Goal: Task Accomplishment & Management: Manage account settings

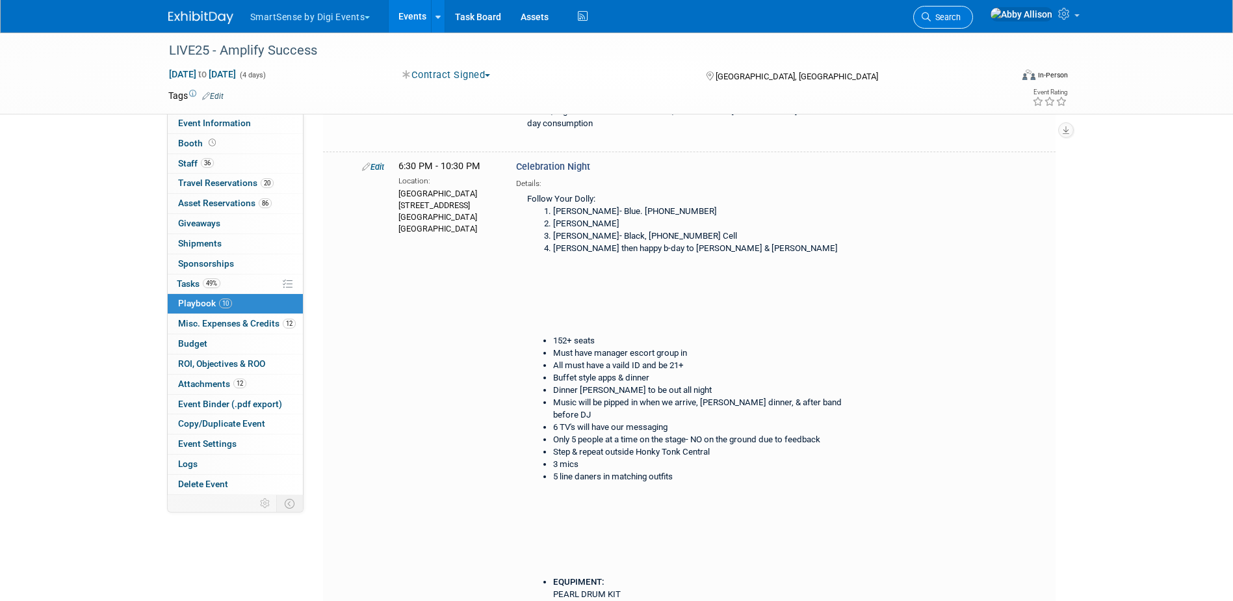
click at [961, 16] on span "Search" at bounding box center [946, 17] width 30 height 10
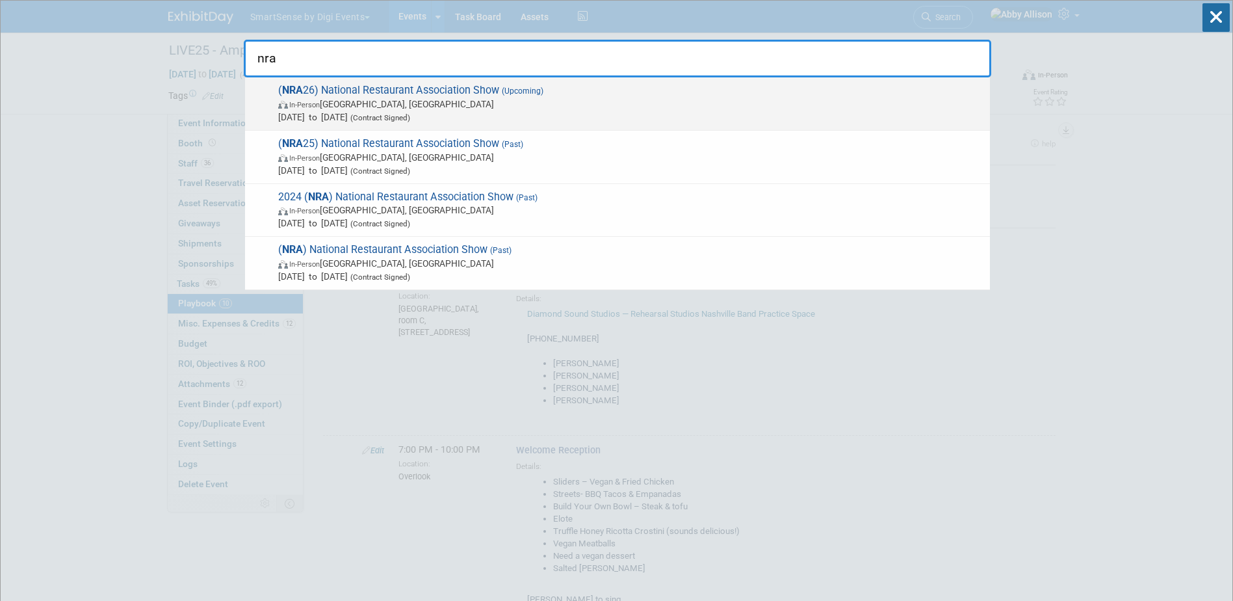
type input "nra"
click at [419, 81] on div "( NRA 26) National Restaurant Association Show (Upcoming) In-Person Chicago, IL…" at bounding box center [617, 103] width 745 height 53
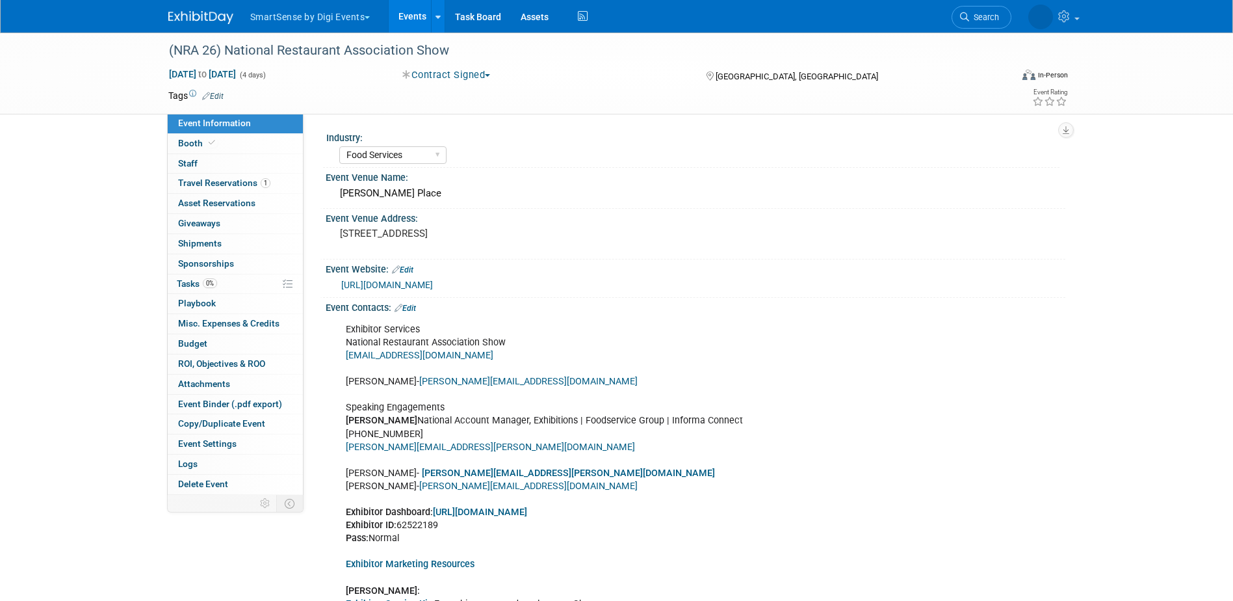
select select "Food Services"
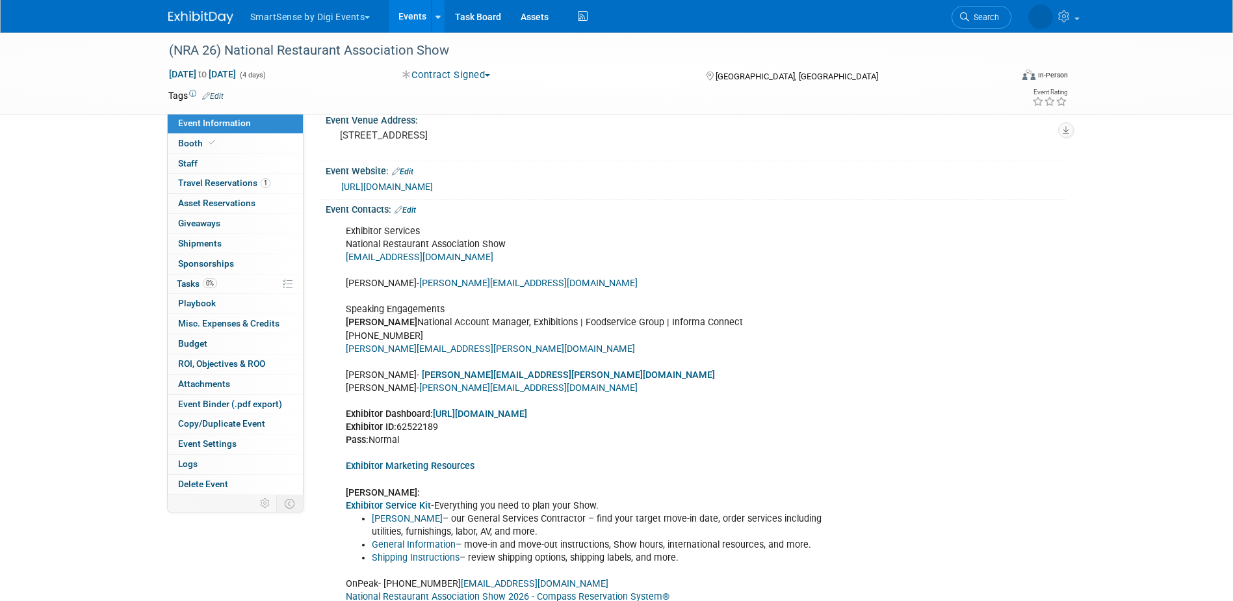
scroll to position [130, 0]
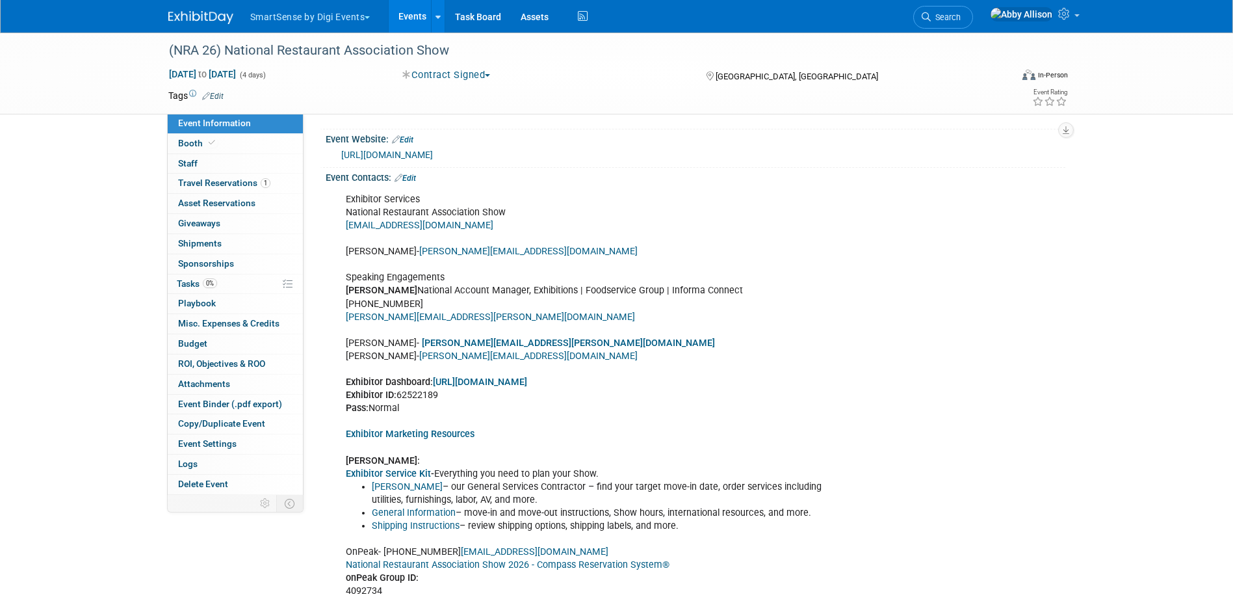
click at [411, 174] on link "Edit" at bounding box center [405, 178] width 21 height 9
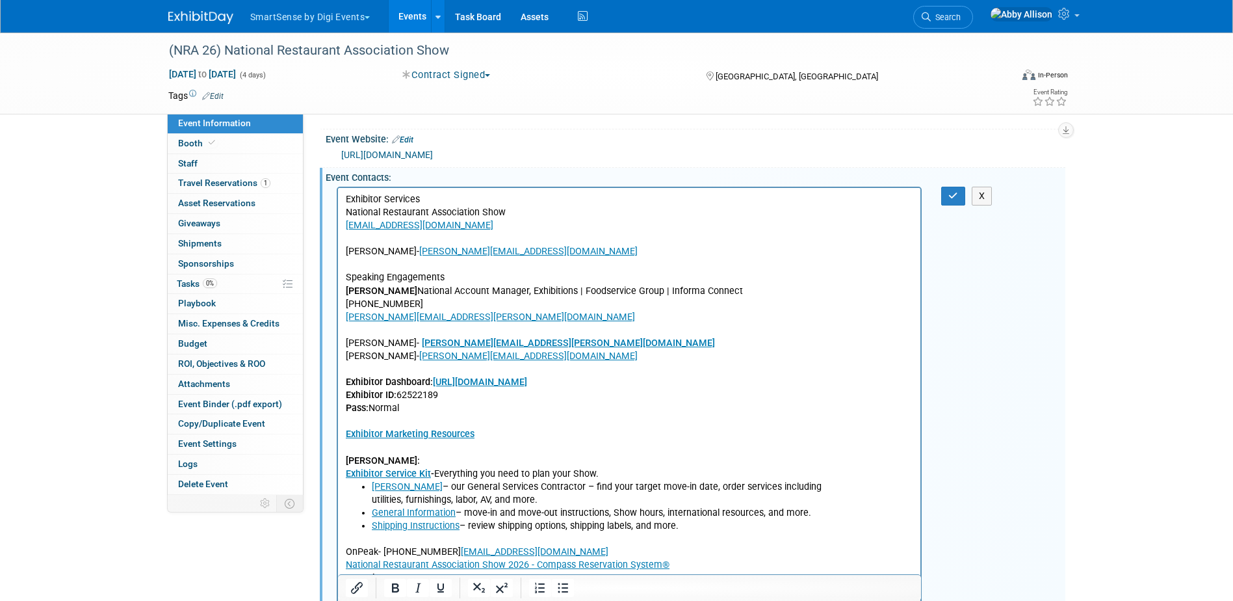
scroll to position [0, 0]
click at [950, 196] on icon "button" at bounding box center [954, 195] width 10 height 9
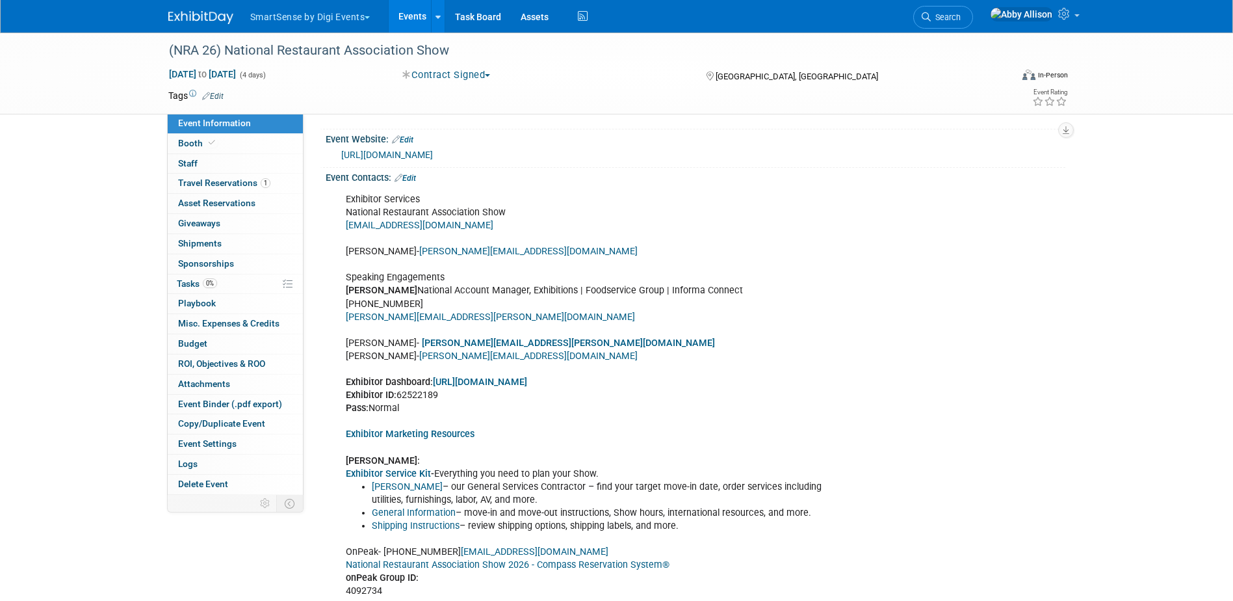
click at [523, 378] on link "[URL][DOMAIN_NAME]" at bounding box center [480, 381] width 94 height 11
click at [973, 23] on link "Search" at bounding box center [943, 17] width 60 height 23
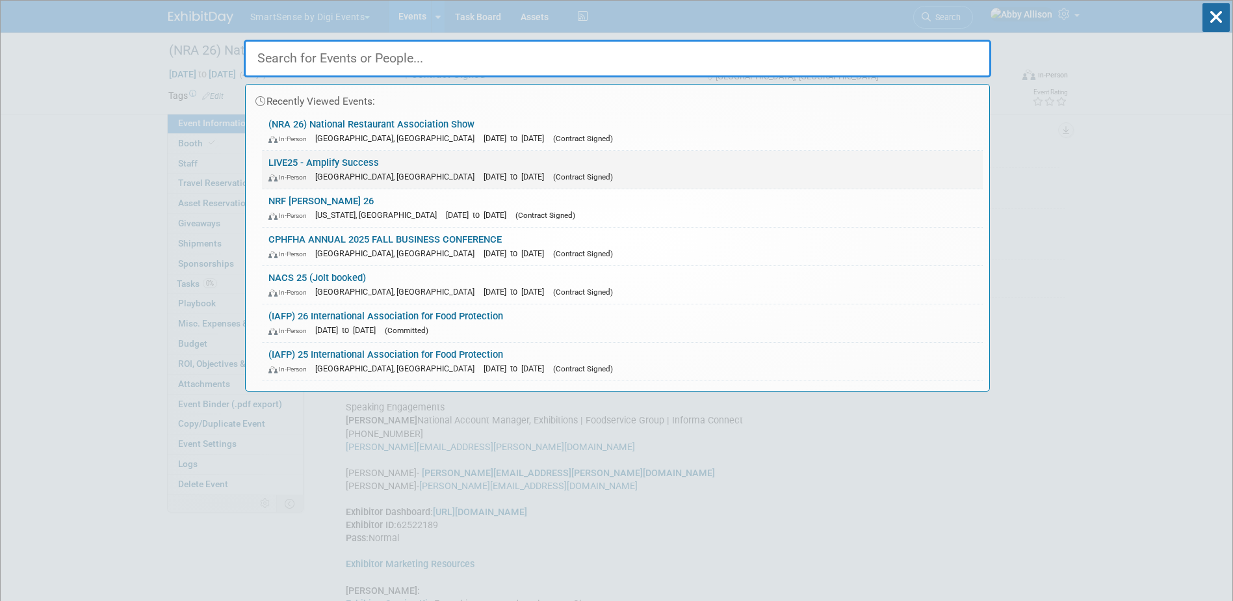
click at [344, 165] on link "LIVE25 - Amplify Success In-Person [GEOGRAPHIC_DATA], [GEOGRAPHIC_DATA] [DATE] …" at bounding box center [622, 170] width 721 height 38
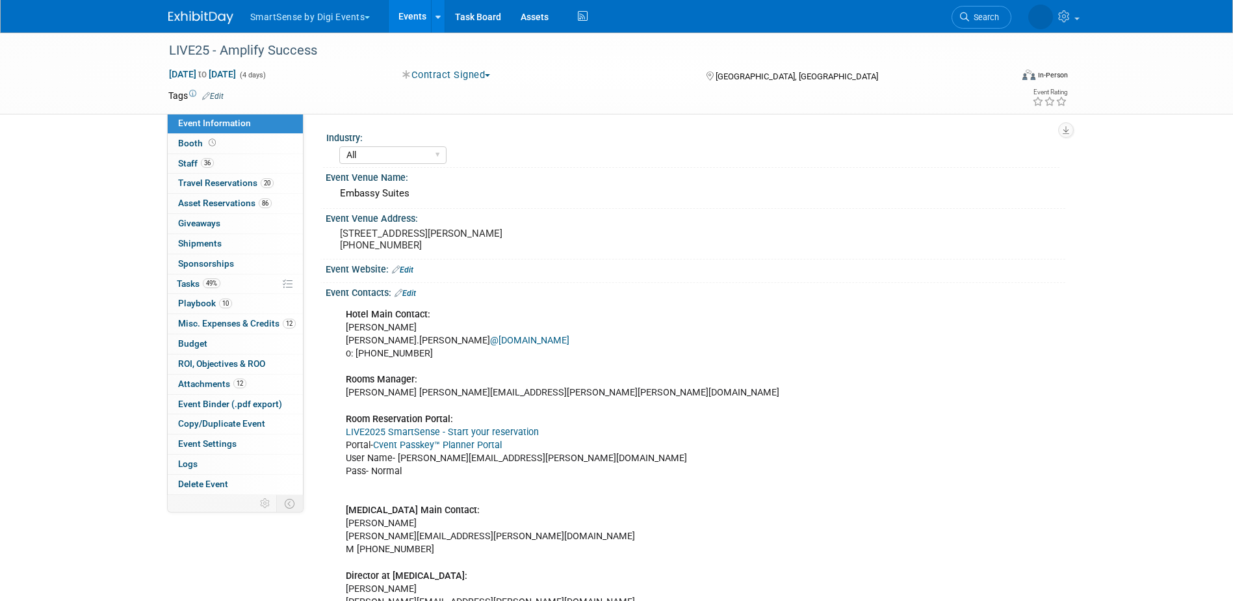
select select "All"
click at [202, 183] on span "Travel Reservations 20" at bounding box center [226, 182] width 96 height 10
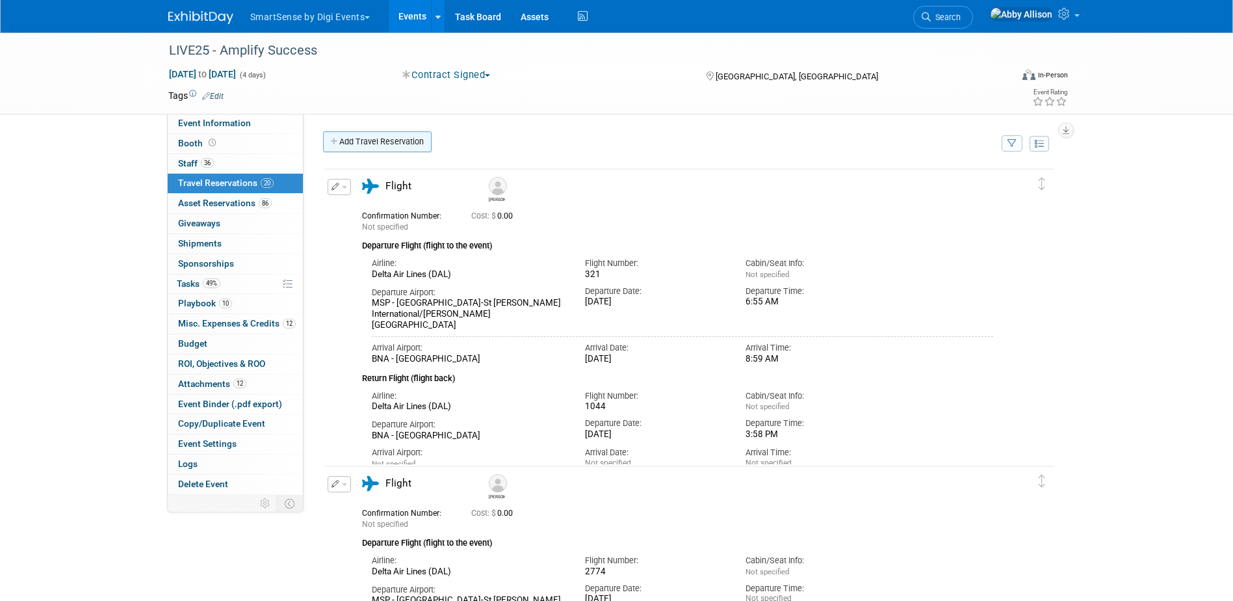
click at [412, 138] on link "Add Travel Reservation" at bounding box center [377, 141] width 109 height 21
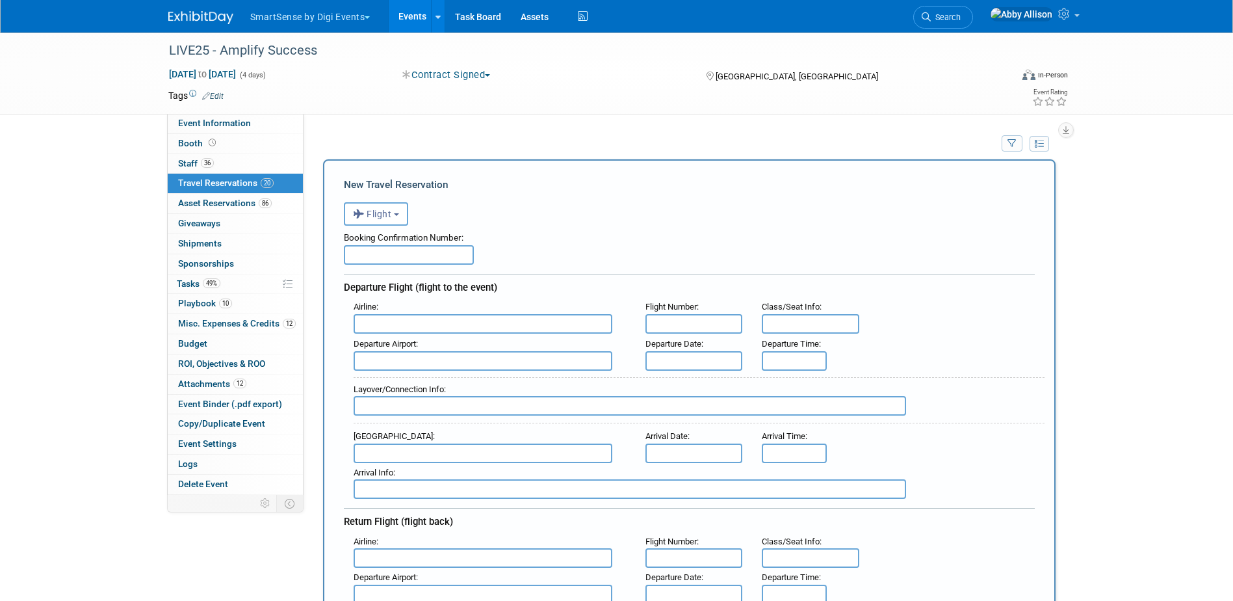
click at [372, 322] on input "text" at bounding box center [483, 324] width 259 height 20
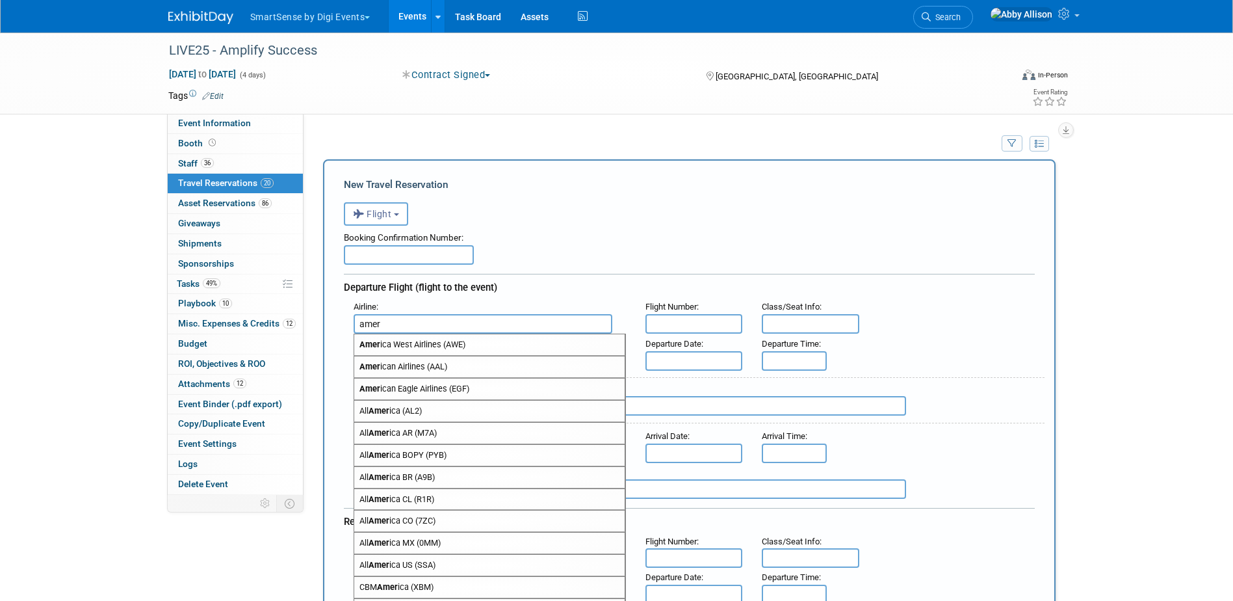
click at [415, 369] on span "Amer ican Airlines (AAL)" at bounding box center [489, 366] width 270 height 21
type input "American Airlines (AAL)"
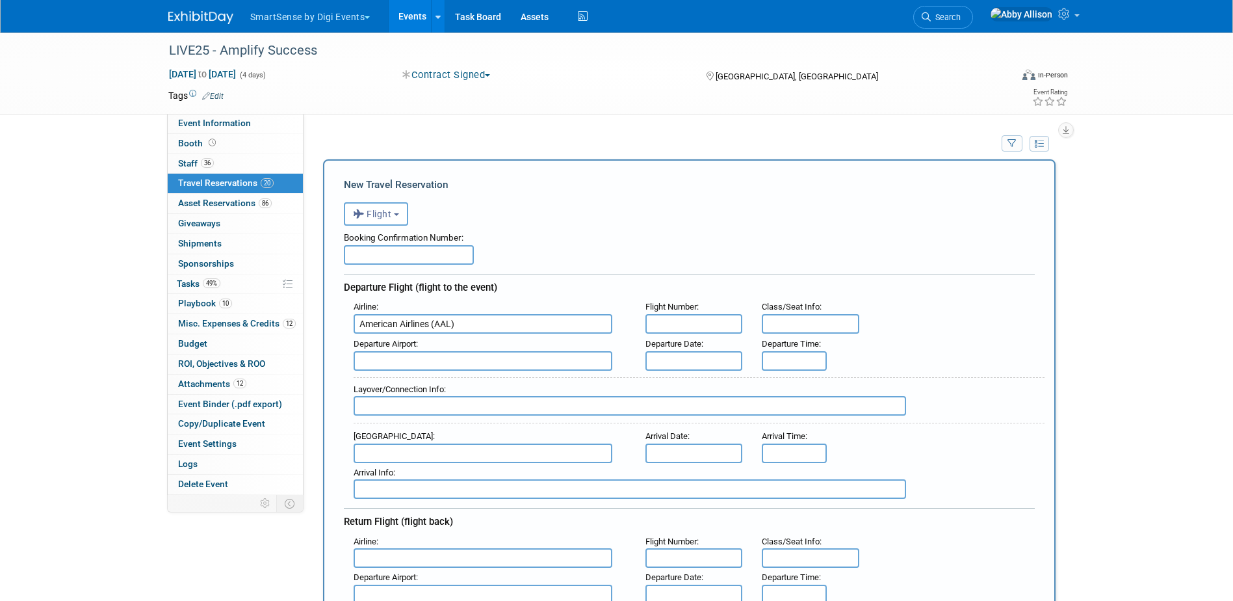
click at [702, 327] on input "text" at bounding box center [695, 324] width 98 height 20
type input "4762"
click at [547, 362] on input "text" at bounding box center [483, 361] width 259 height 20
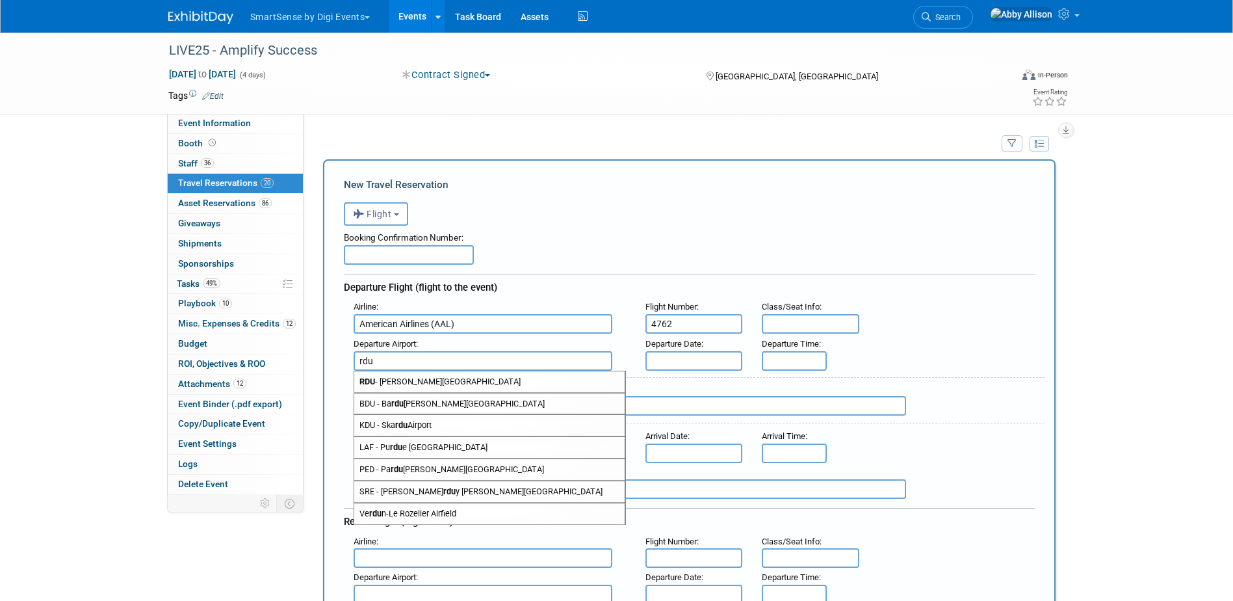
click at [497, 384] on span "RDU - Raleigh Durham International Airport" at bounding box center [489, 381] width 270 height 21
type input "RDU - Raleigh Durham International Airport"
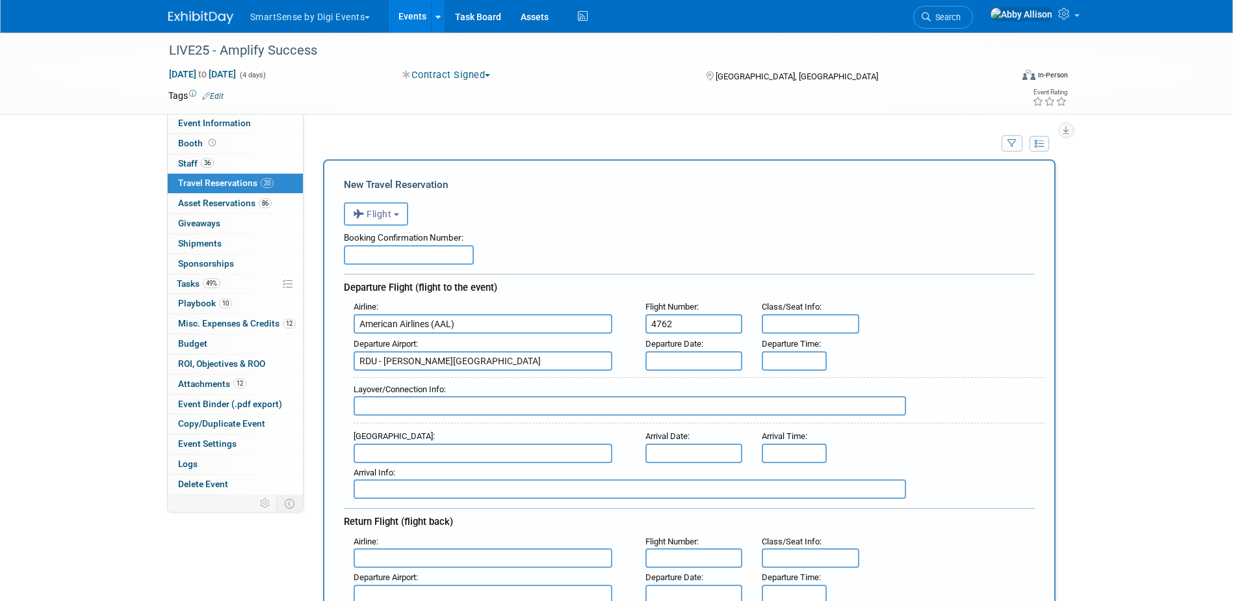
click at [664, 361] on input "text" at bounding box center [695, 361] width 98 height 20
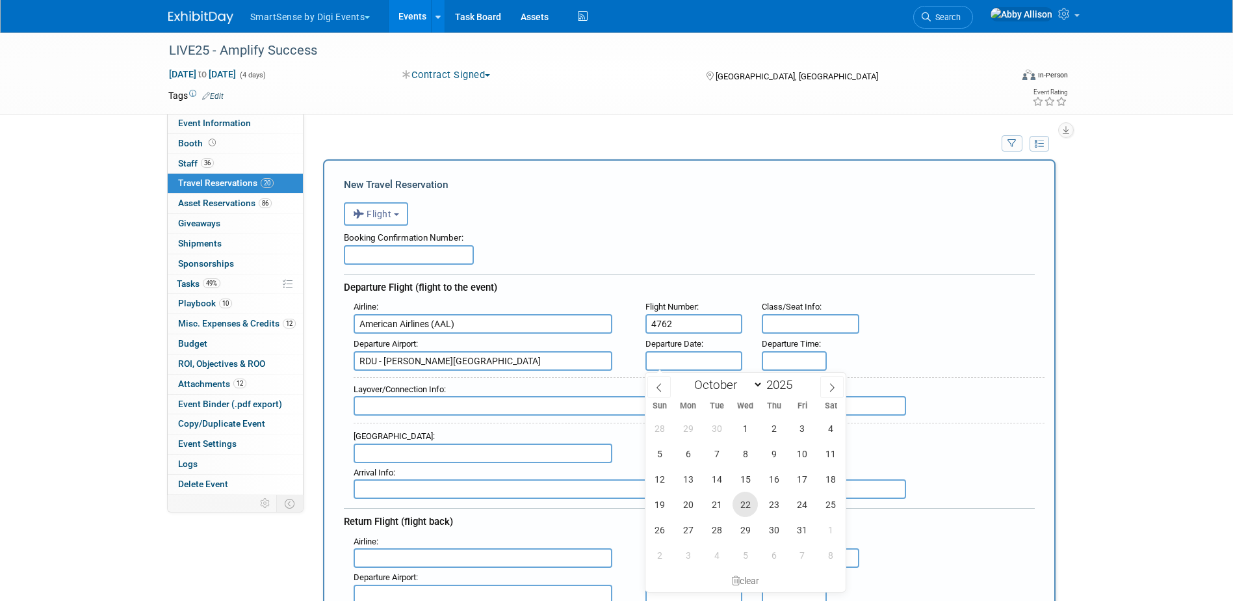
click at [739, 504] on span "22" at bounding box center [745, 504] width 25 height 25
type input "Oct 22, 2025"
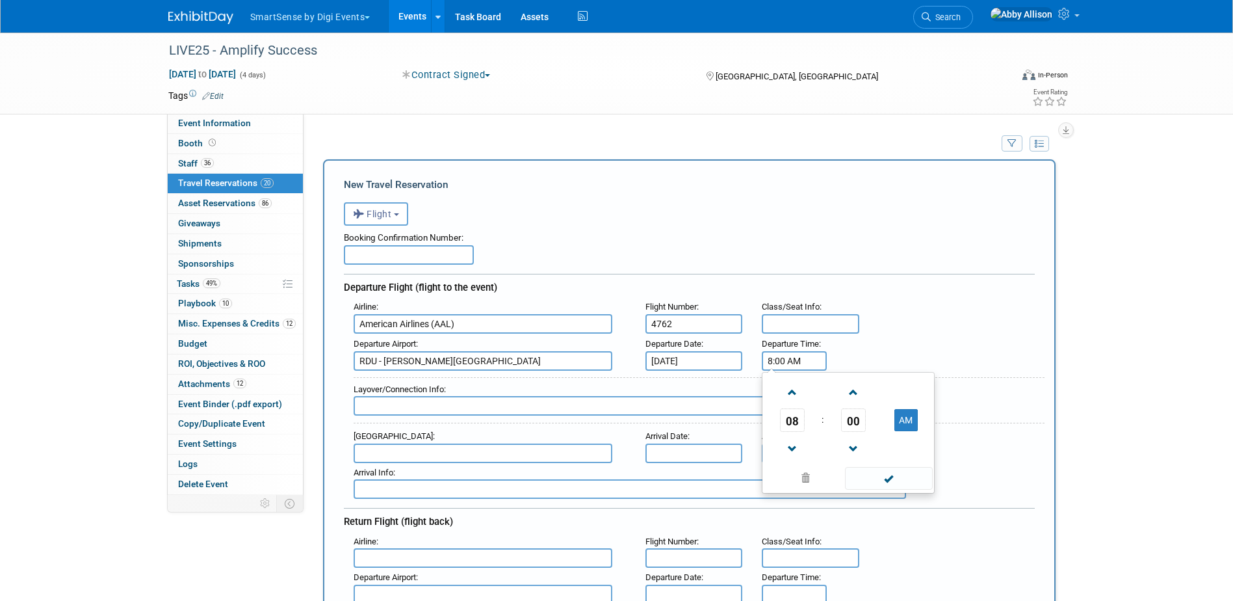
click at [783, 356] on input "8:00 AM" at bounding box center [794, 361] width 65 height 20
click at [783, 391] on span at bounding box center [792, 392] width 23 height 23
click at [850, 393] on span at bounding box center [853, 392] width 23 height 23
type input "9:01 AM"
click at [912, 480] on span at bounding box center [889, 478] width 88 height 23
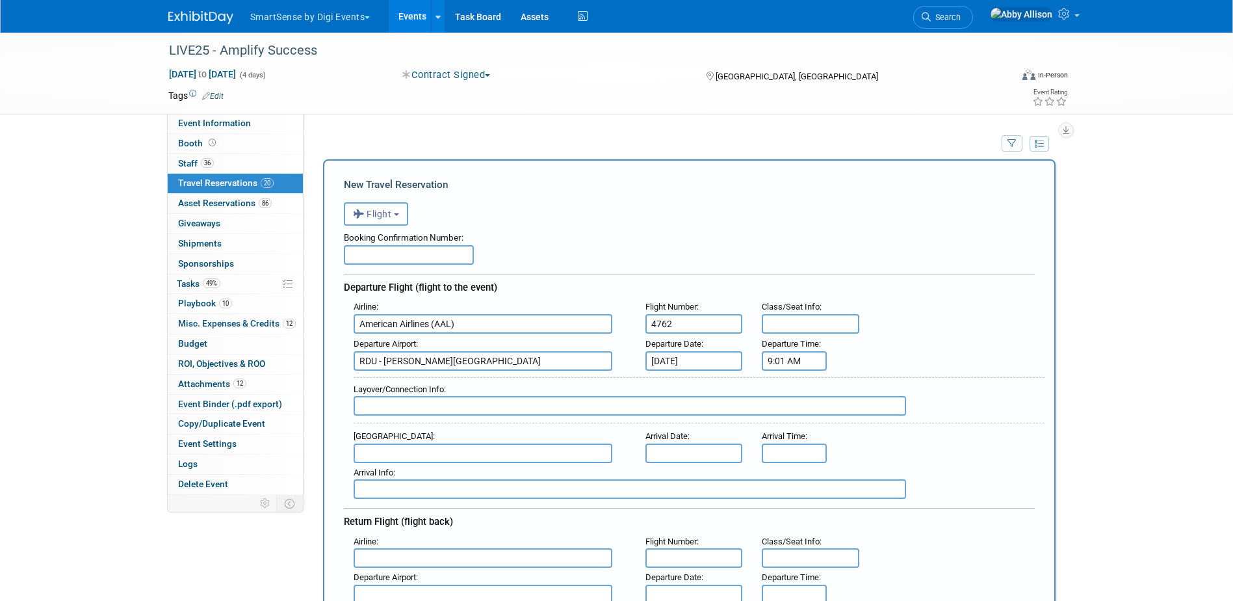
click at [410, 450] on input "text" at bounding box center [483, 453] width 259 height 20
click at [406, 469] on span "BNA - Nashville International Airport" at bounding box center [489, 474] width 270 height 21
type input "BNA - Nashville International Airport"
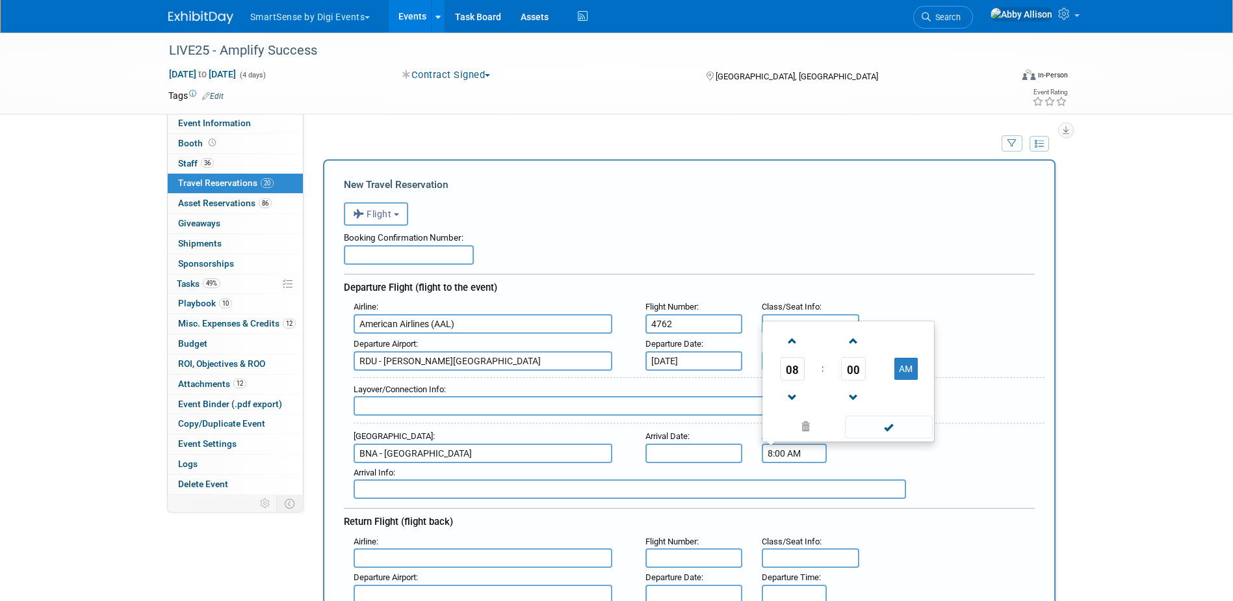
click at [785, 454] on input "8:00 AM" at bounding box center [794, 453] width 65 height 20
click at [791, 345] on span at bounding box center [792, 341] width 23 height 23
click at [857, 372] on span "00" at bounding box center [853, 368] width 25 height 23
click at [873, 397] on td "50" at bounding box center [869, 395] width 42 height 35
click at [854, 400] on span at bounding box center [853, 397] width 23 height 23
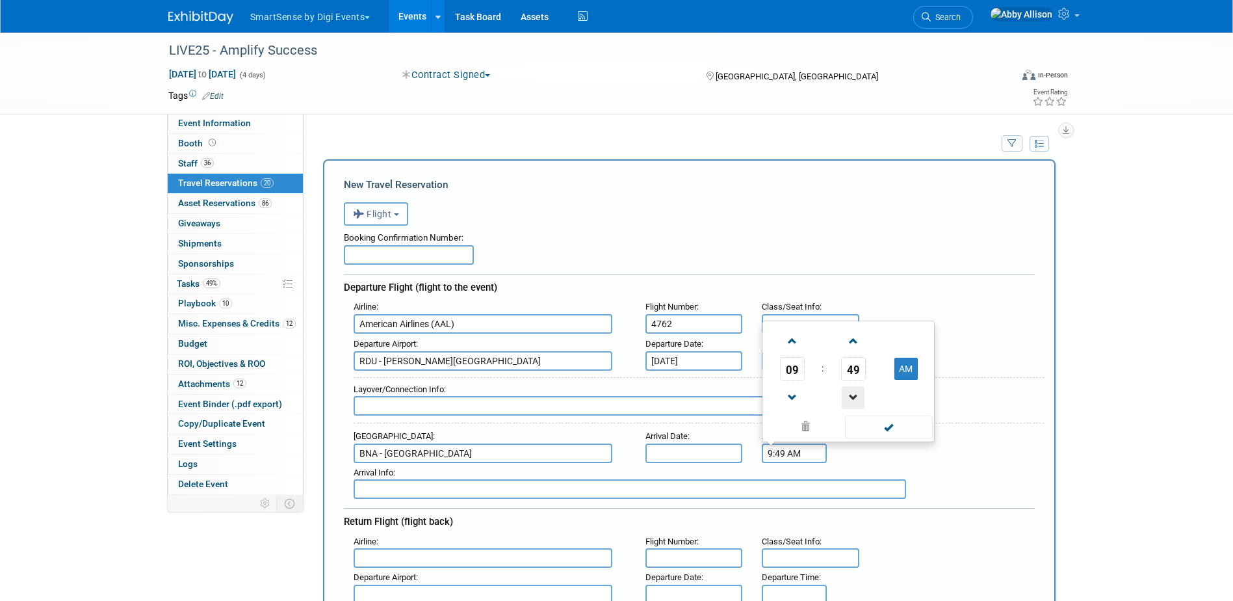
click at [854, 400] on span at bounding box center [853, 397] width 23 height 23
type input "9:48 AM"
click at [876, 434] on span at bounding box center [889, 426] width 88 height 23
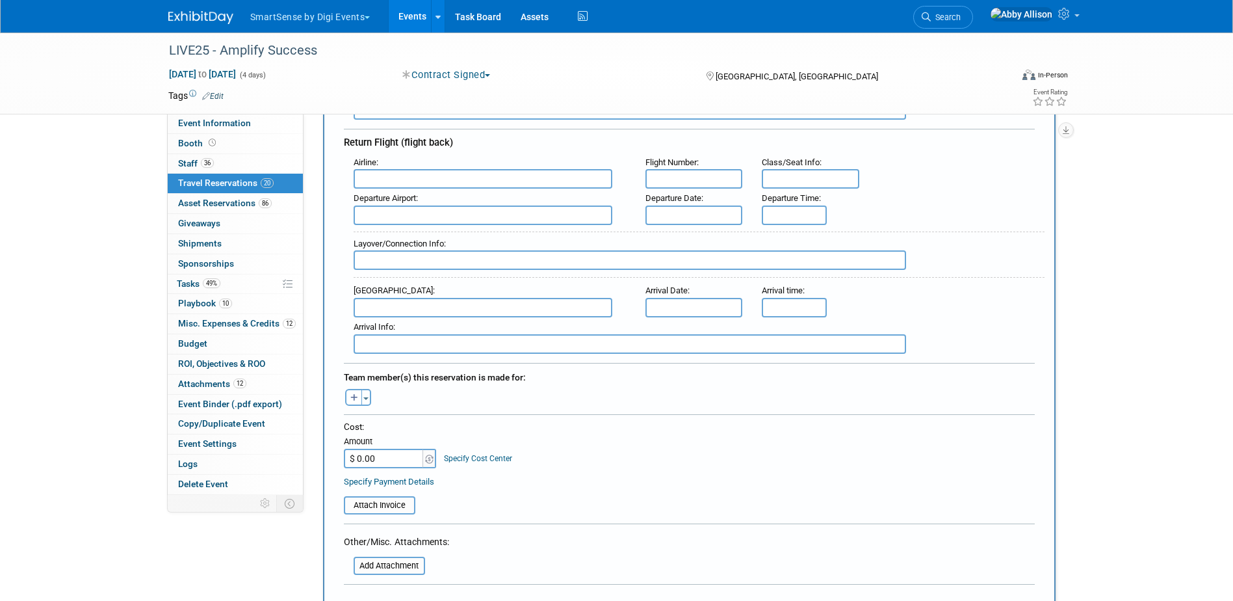
scroll to position [390, 0]
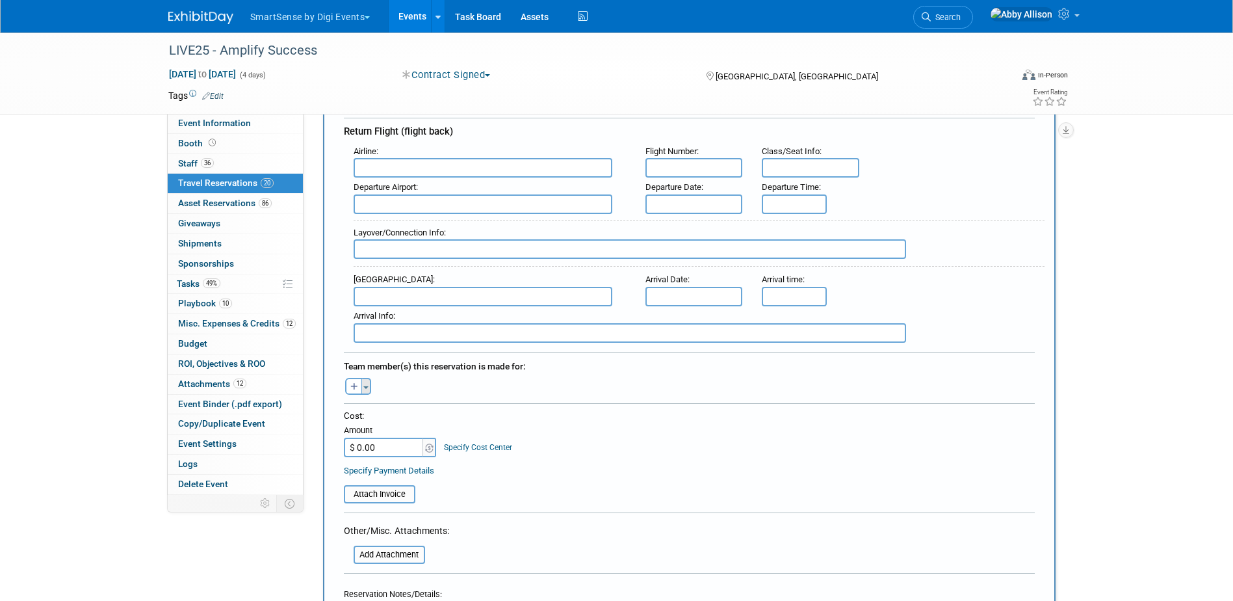
click at [365, 387] on button "Toggle Dropdown" at bounding box center [366, 386] width 10 height 17
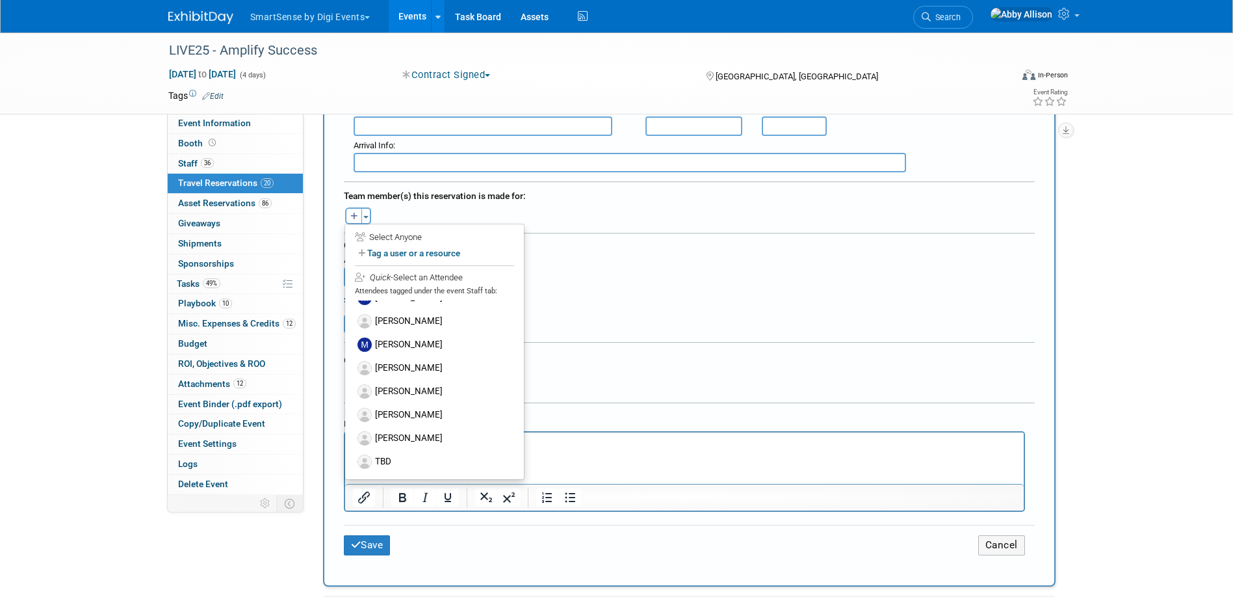
scroll to position [585, 0]
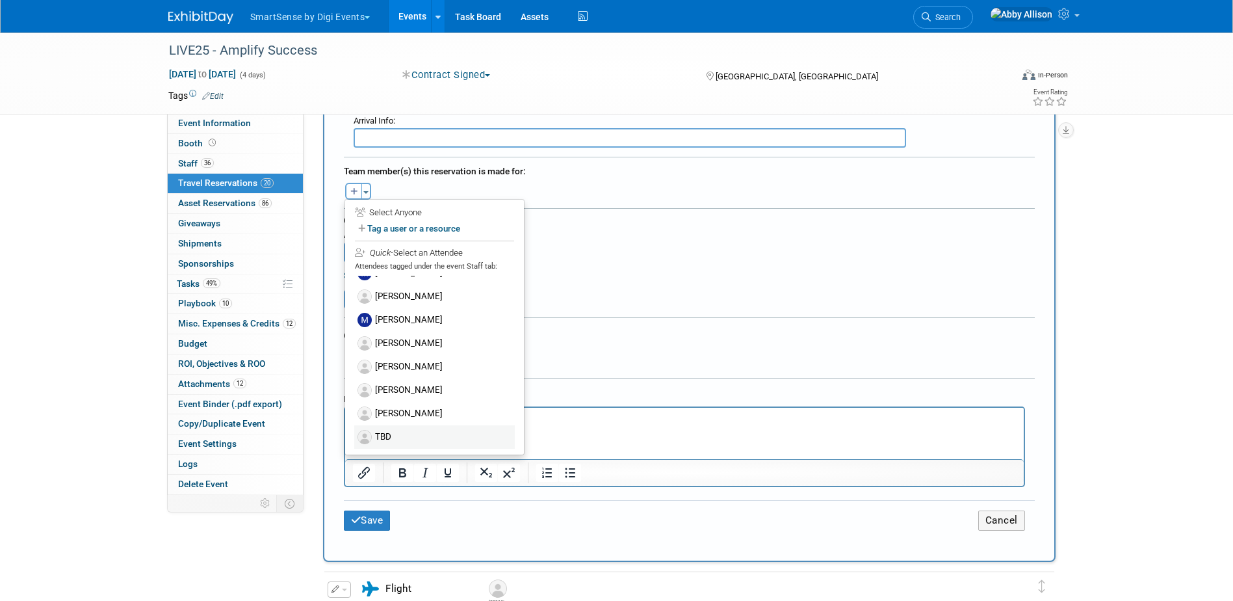
click at [421, 441] on label "TBD" at bounding box center [434, 436] width 161 height 23
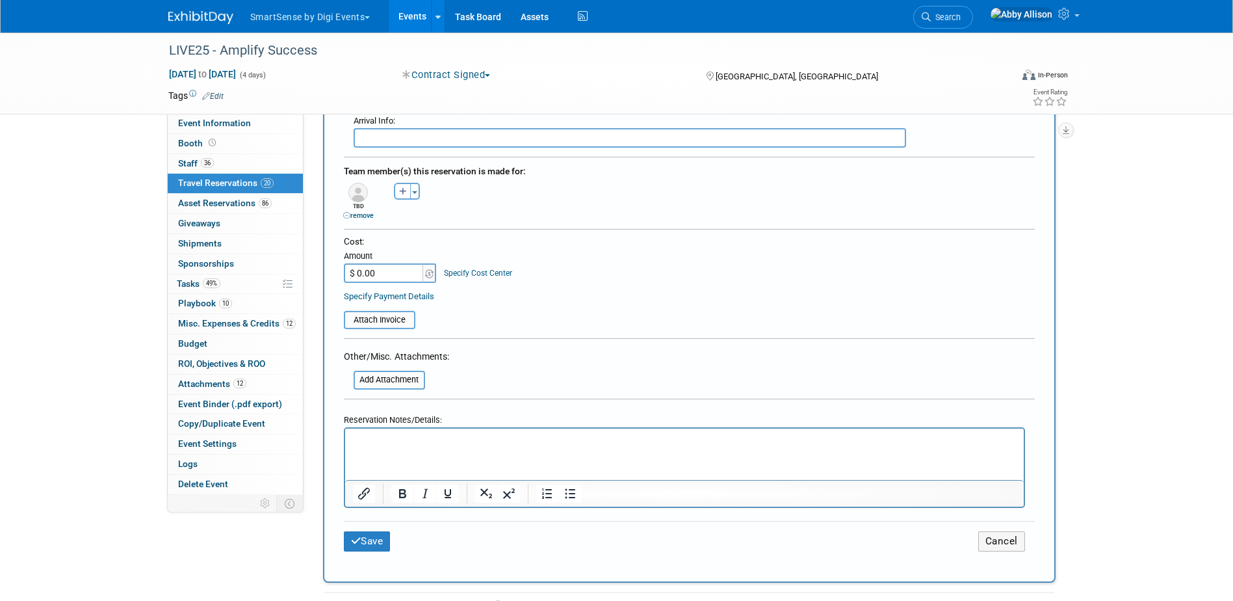
click at [401, 434] on p "Rich Text Area. Press ALT-0 for help." at bounding box center [684, 440] width 664 height 14
click at [397, 443] on p "Rich Text Area. Press ALT-0 for help." at bounding box center [684, 440] width 664 height 14
click at [371, 540] on button "Save" at bounding box center [367, 541] width 47 height 20
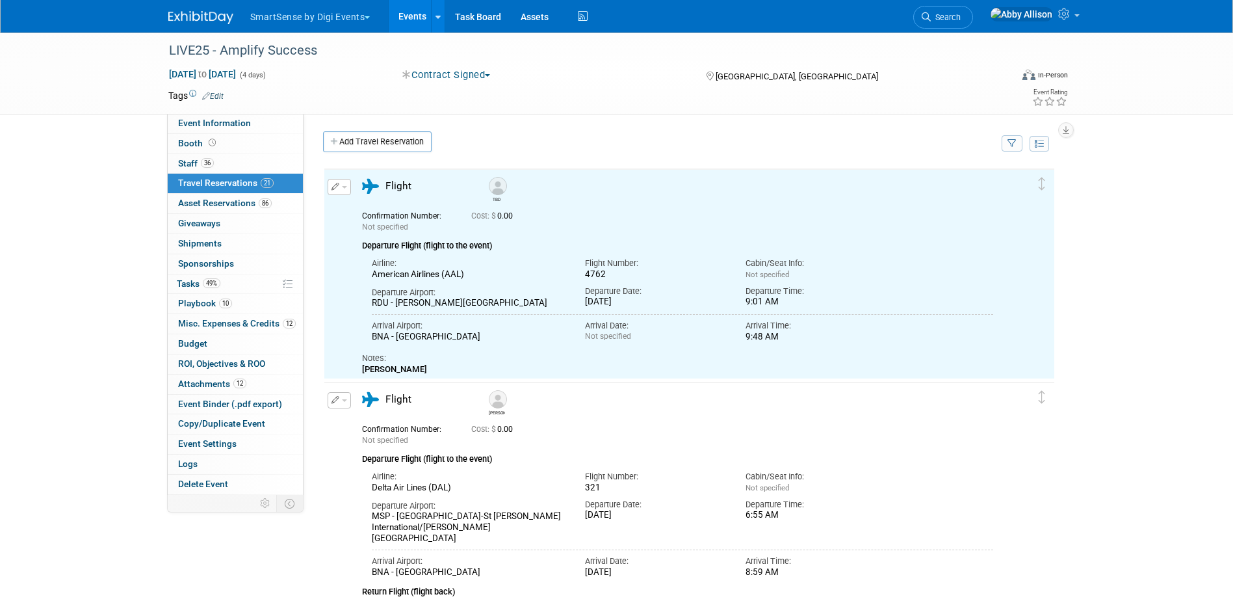
scroll to position [0, 0]
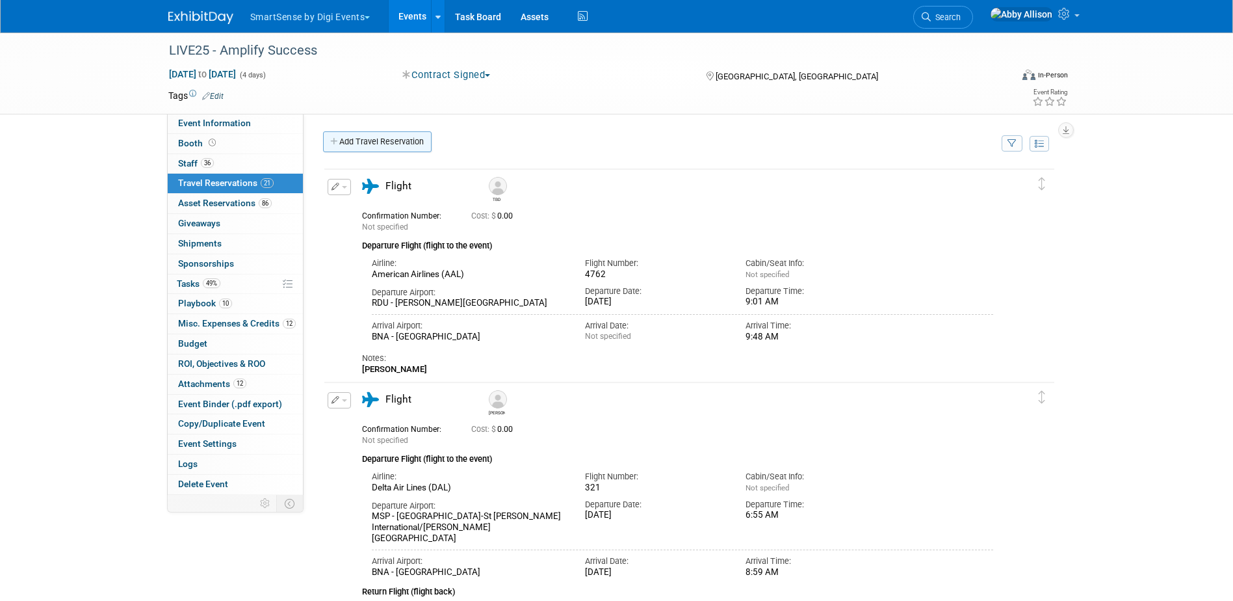
click at [404, 144] on link "Add Travel Reservation" at bounding box center [377, 141] width 109 height 21
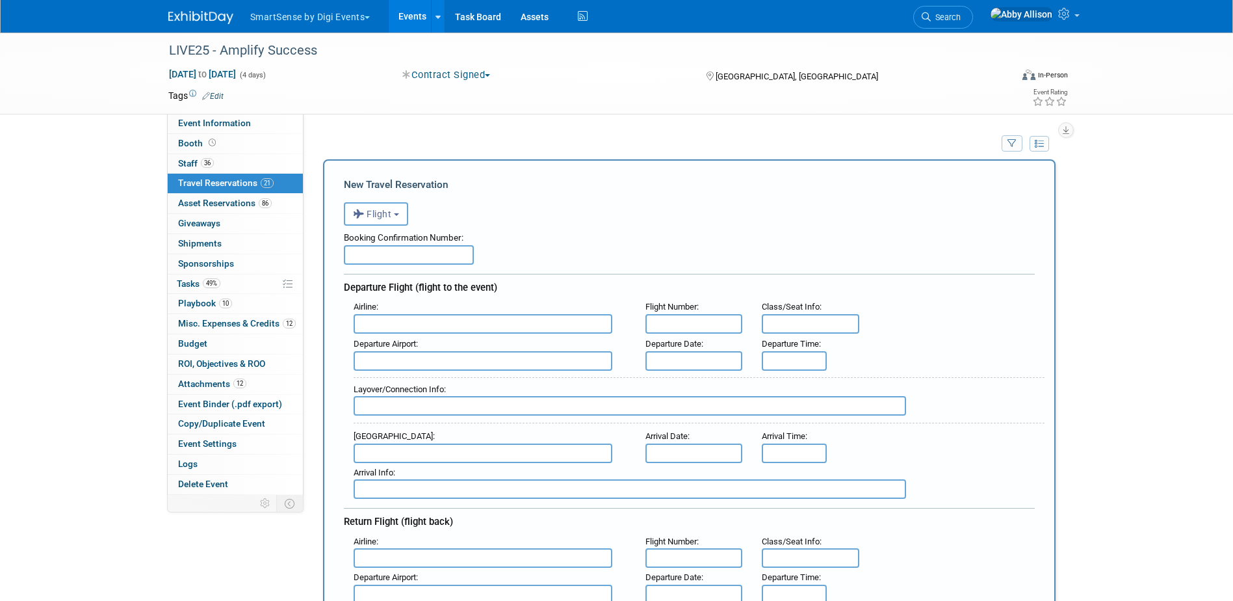
click at [385, 316] on input "text" at bounding box center [483, 324] width 259 height 20
click at [377, 341] on span "JetB lue Airways (JBU)" at bounding box center [489, 344] width 270 height 21
type input "JetBlue Airways (JBU)"
click at [711, 332] on input "text" at bounding box center [695, 324] width 98 height 20
type input "1807"
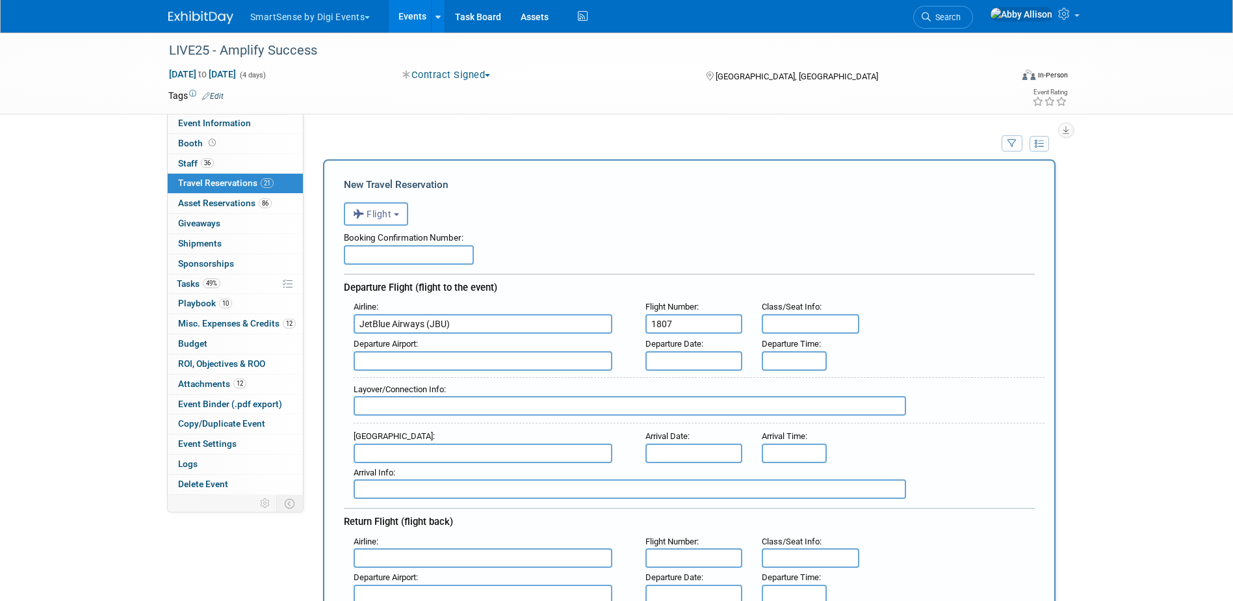
click at [668, 352] on input "text" at bounding box center [695, 361] width 98 height 20
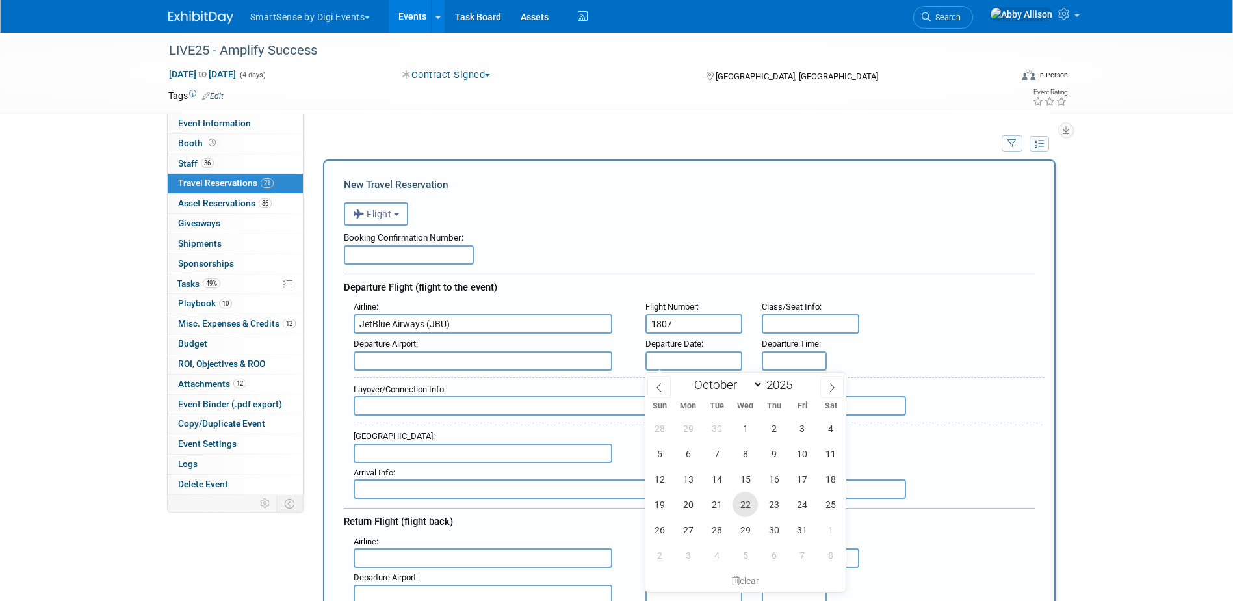
click at [743, 503] on span "22" at bounding box center [745, 504] width 25 height 25
type input "Oct 22, 2025"
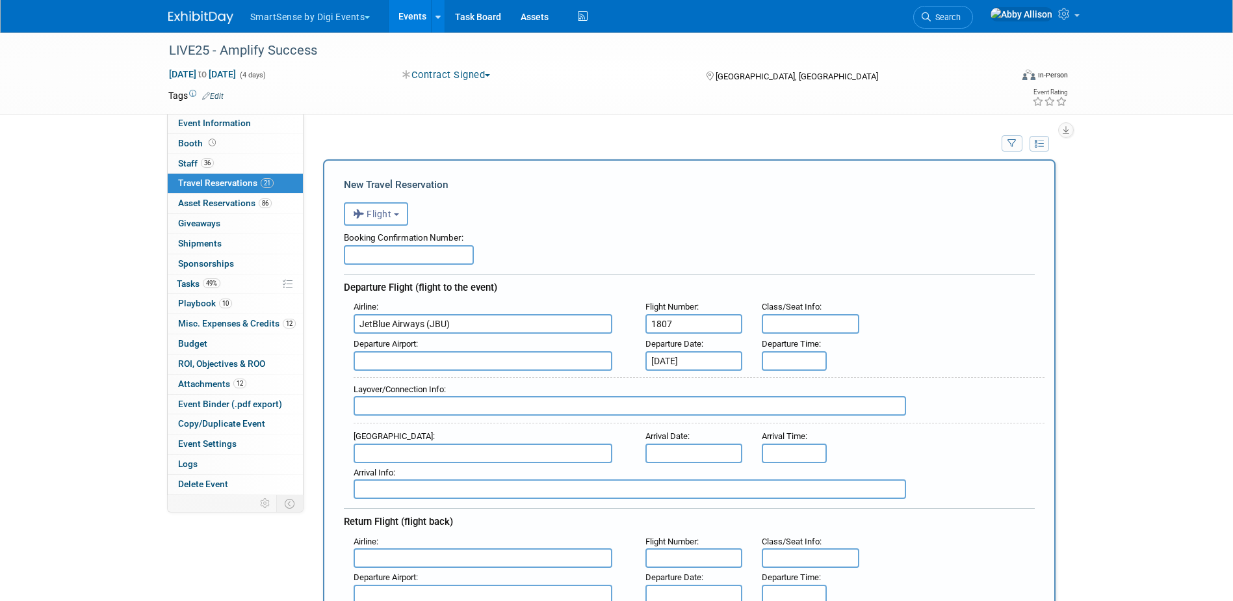
click at [419, 365] on input "text" at bounding box center [483, 361] width 259 height 20
type input "b"
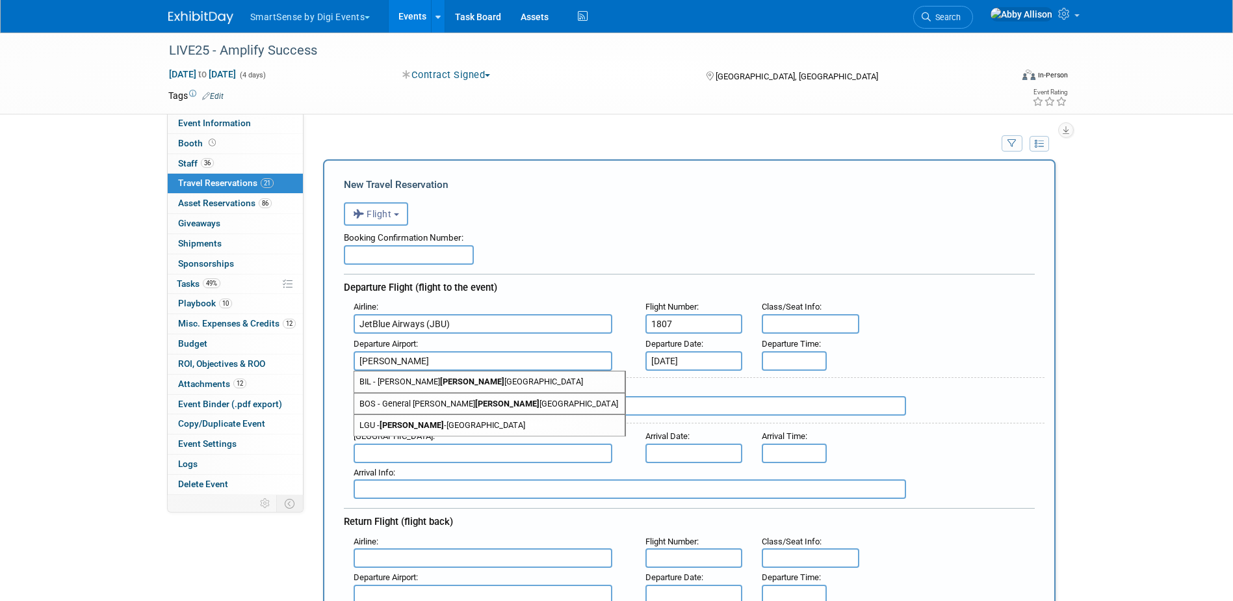
click at [404, 404] on span "BOS - General Edward Lawrence Logan International Airport" at bounding box center [489, 403] width 270 height 21
type input "BOS - General Edward Lawrence Logan International Airport"
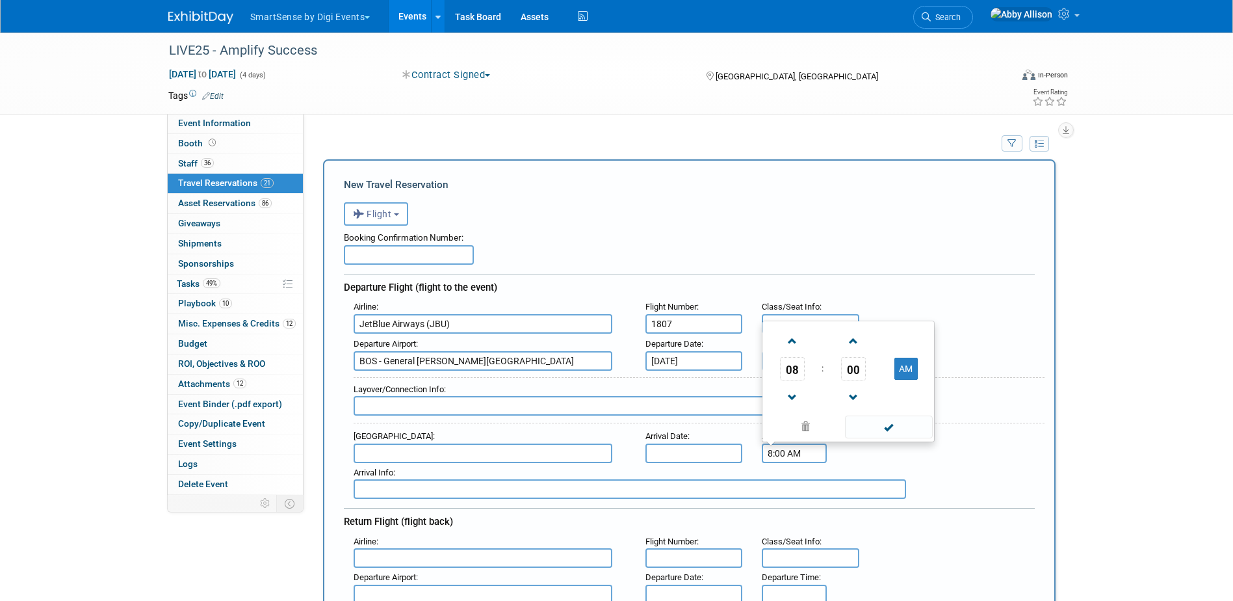
click at [776, 454] on input "8:00 AM" at bounding box center [794, 453] width 65 height 20
click at [793, 342] on span at bounding box center [792, 341] width 23 height 23
click at [856, 369] on span "00" at bounding box center [853, 368] width 25 height 23
click at [872, 363] on td "30" at bounding box center [869, 360] width 42 height 35
type input "9:30 AM"
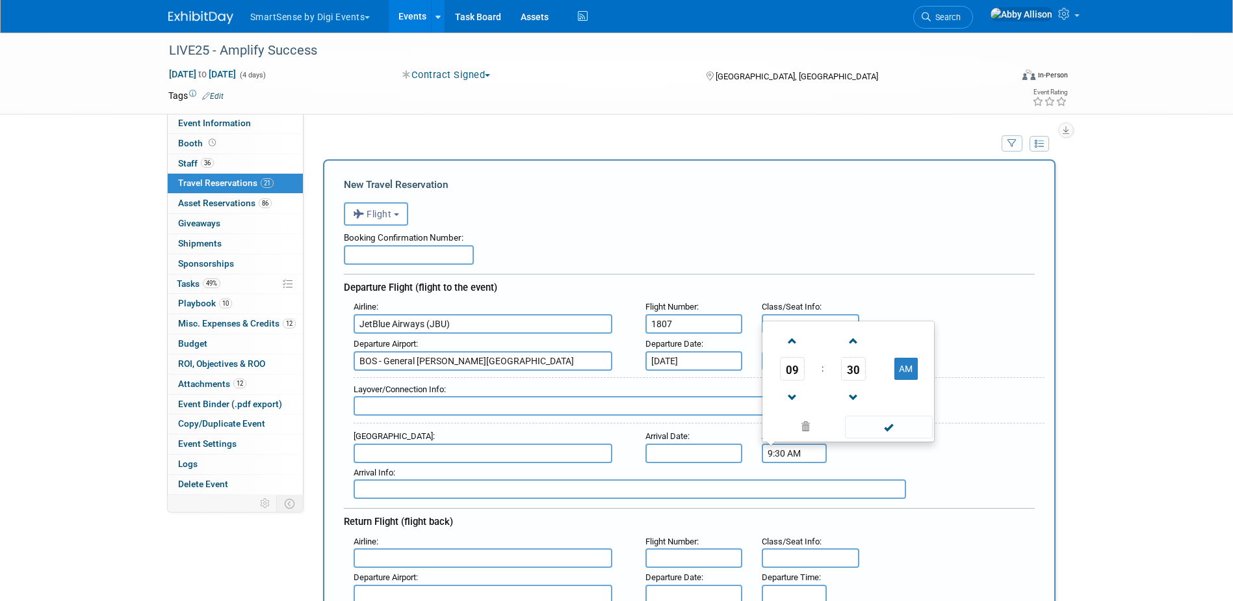
click at [426, 455] on input "text" at bounding box center [483, 453] width 259 height 20
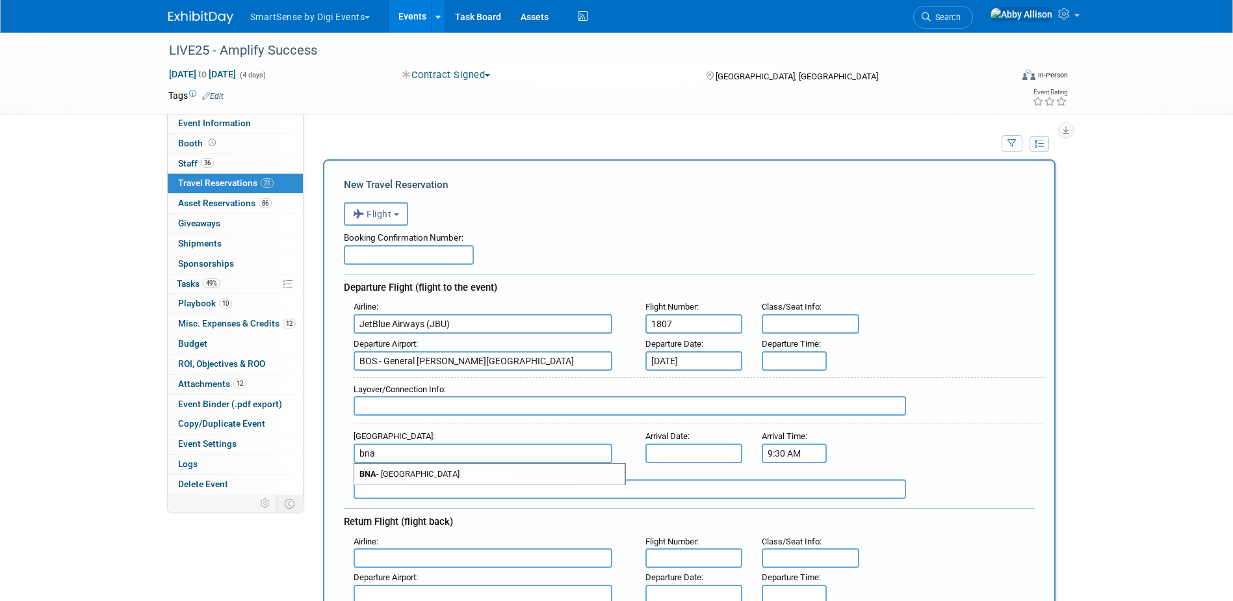
click at [436, 472] on span "BNA - Nashville International Airport" at bounding box center [489, 474] width 270 height 21
type input "BNA - Nashville International Airport"
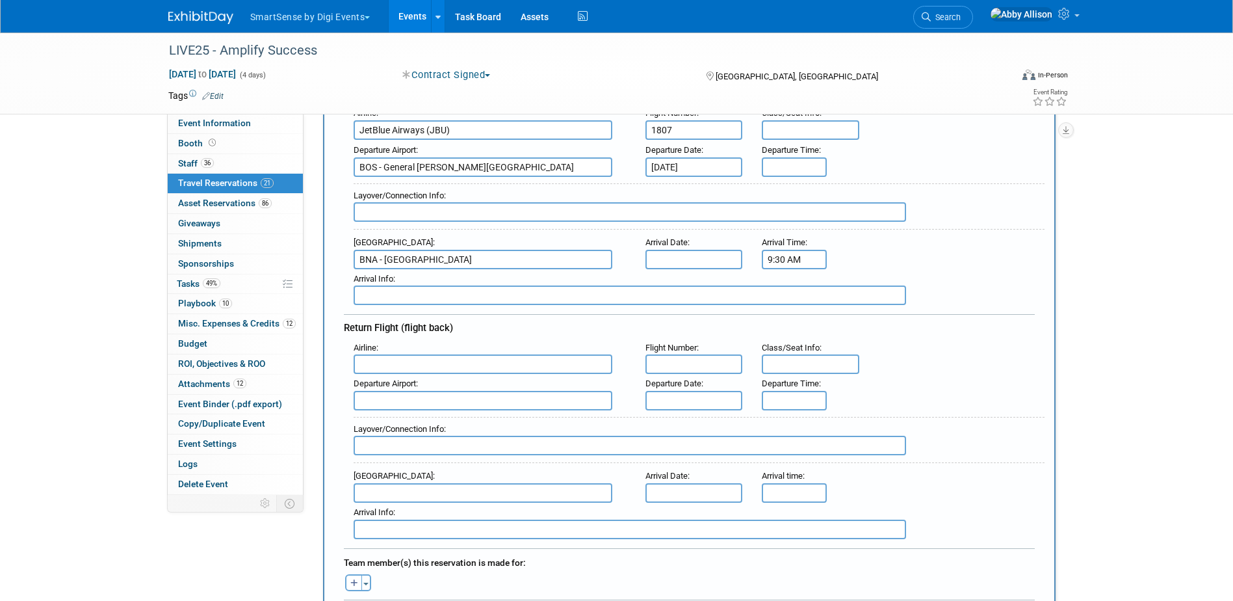
scroll to position [195, 0]
click at [382, 360] on input "text" at bounding box center [483, 363] width 259 height 20
click at [361, 385] on strong "JetB" at bounding box center [368, 383] width 17 height 10
type input "JetBlue Airways (JBU)"
click at [684, 367] on input "text" at bounding box center [695, 363] width 98 height 20
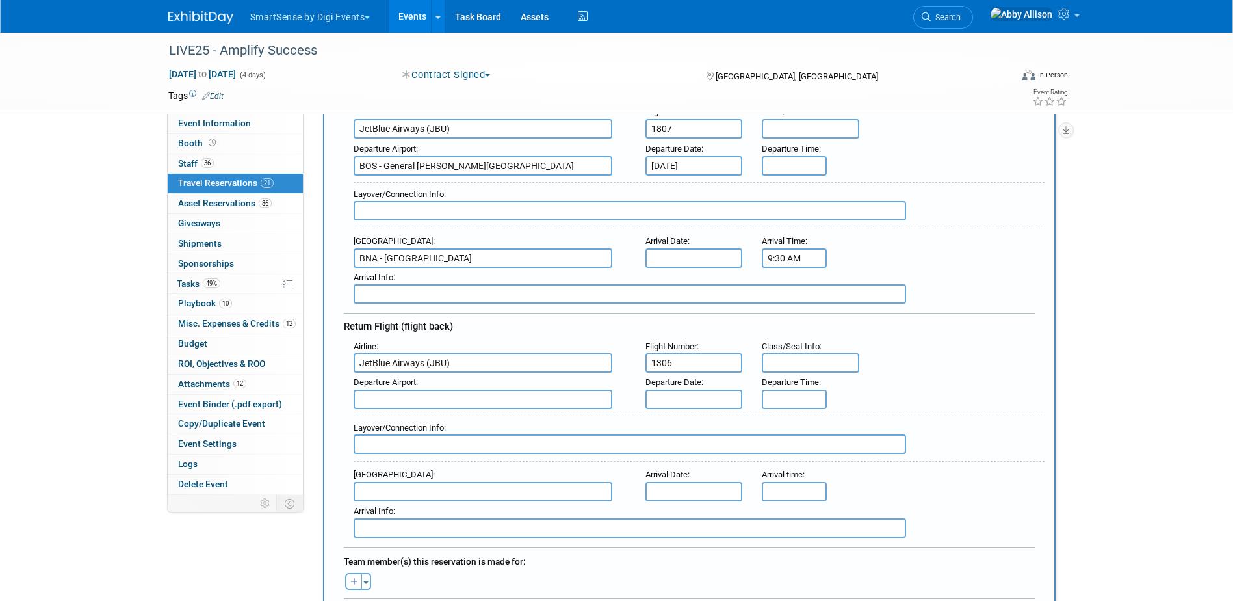
type input "1306"
click at [426, 393] on input "text" at bounding box center [483, 399] width 259 height 20
click at [428, 418] on span "BNA - Nashville International Airport" at bounding box center [489, 420] width 270 height 21
type input "BNA - Nashville International Airport"
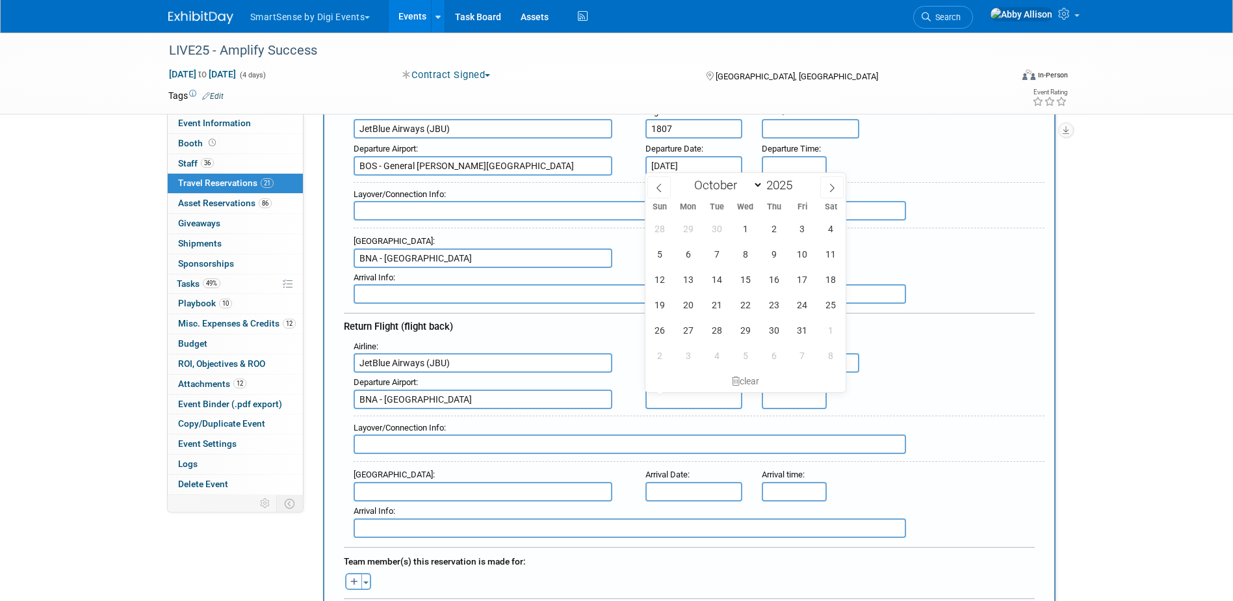
click at [697, 397] on input "text" at bounding box center [695, 399] width 98 height 20
click at [807, 304] on span "24" at bounding box center [802, 304] width 25 height 25
type input "Oct 24, 2025"
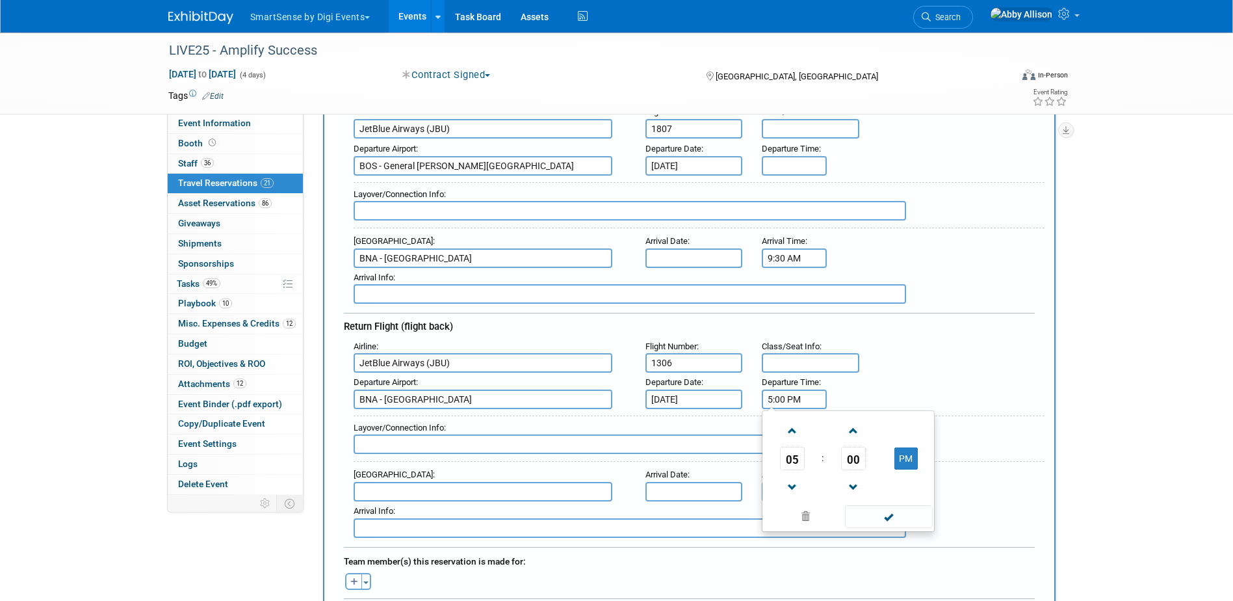
click at [798, 397] on input "5:00 PM" at bounding box center [794, 399] width 65 height 20
click at [791, 456] on span "05" at bounding box center [792, 458] width 25 height 23
click at [905, 432] on td "03" at bounding box center [911, 430] width 42 height 35
type input "3:00 PM"
click at [894, 516] on span at bounding box center [889, 516] width 88 height 23
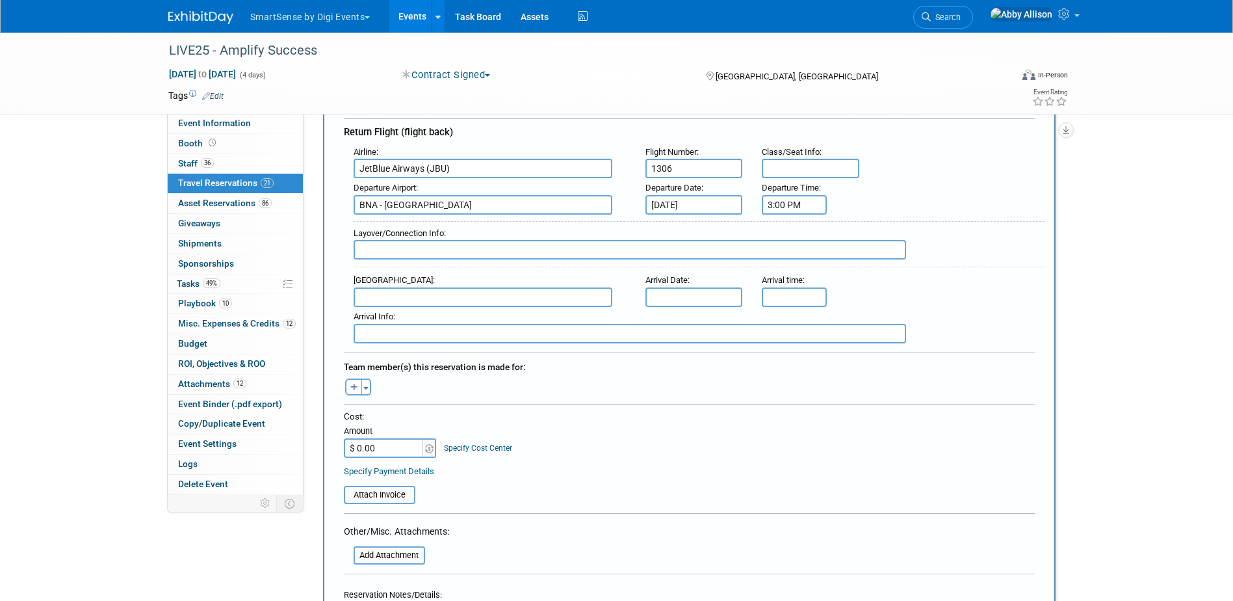
scroll to position [390, 0]
click at [367, 386] on span "button" at bounding box center [365, 387] width 5 height 3
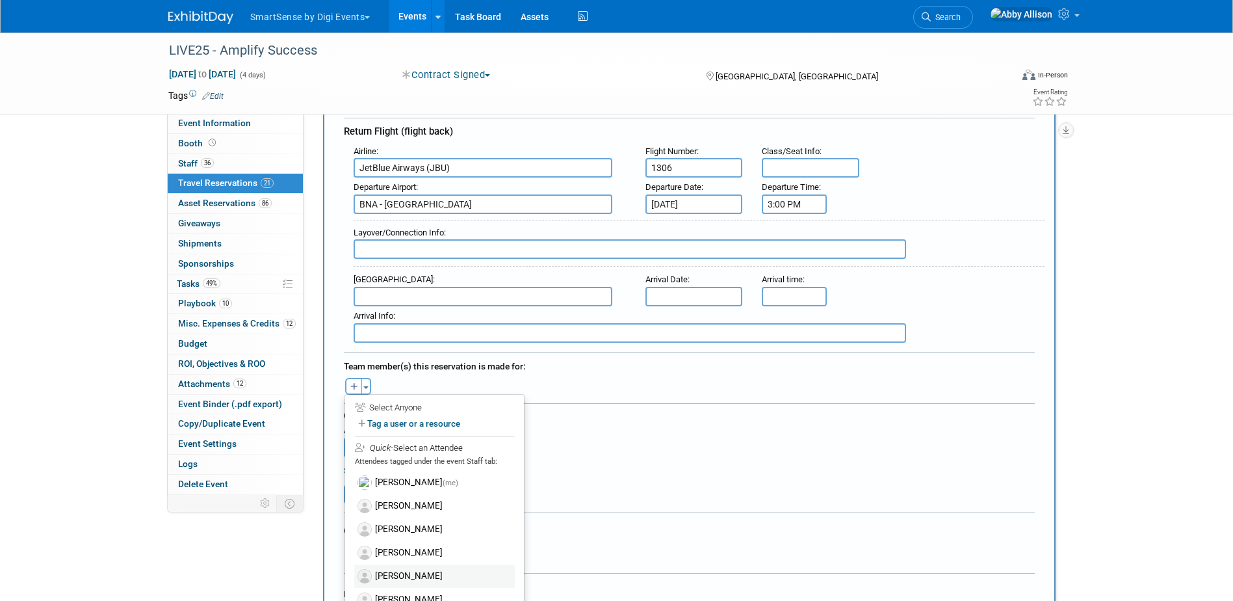
click at [403, 573] on label "[PERSON_NAME]" at bounding box center [434, 575] width 161 height 23
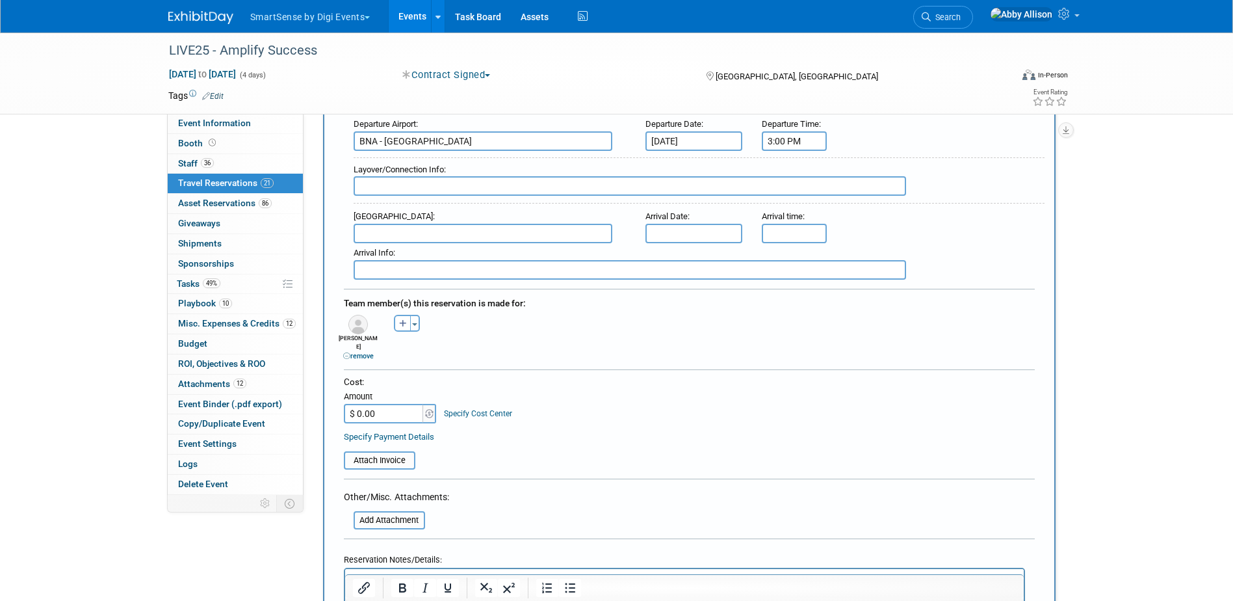
scroll to position [455, 0]
click at [361, 349] on div "remove" at bounding box center [358, 354] width 42 height 10
click at [363, 350] on link "remove" at bounding box center [358, 354] width 31 height 8
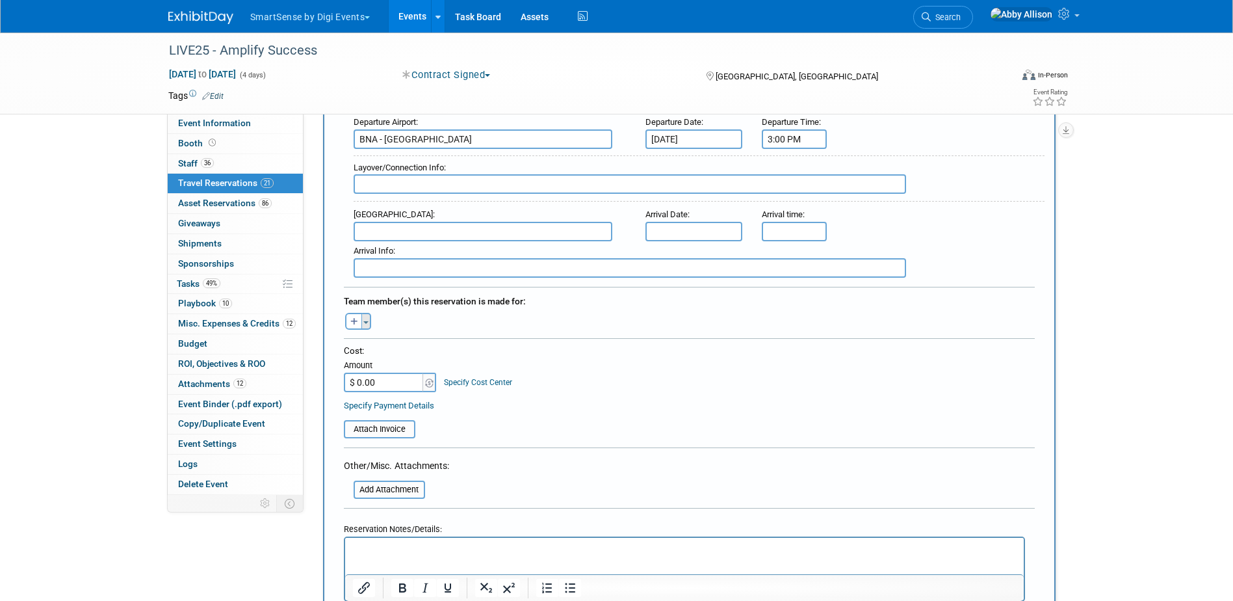
click at [370, 322] on button "Toggle Dropdown" at bounding box center [366, 321] width 10 height 17
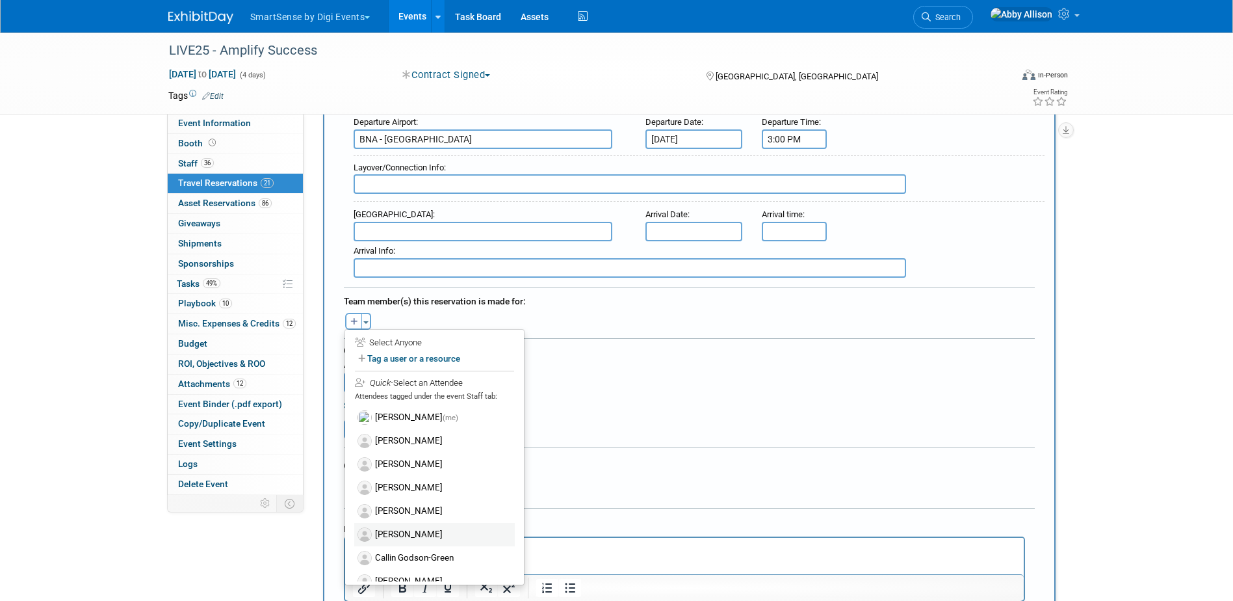
click at [411, 538] on label "[PERSON_NAME]" at bounding box center [434, 534] width 161 height 23
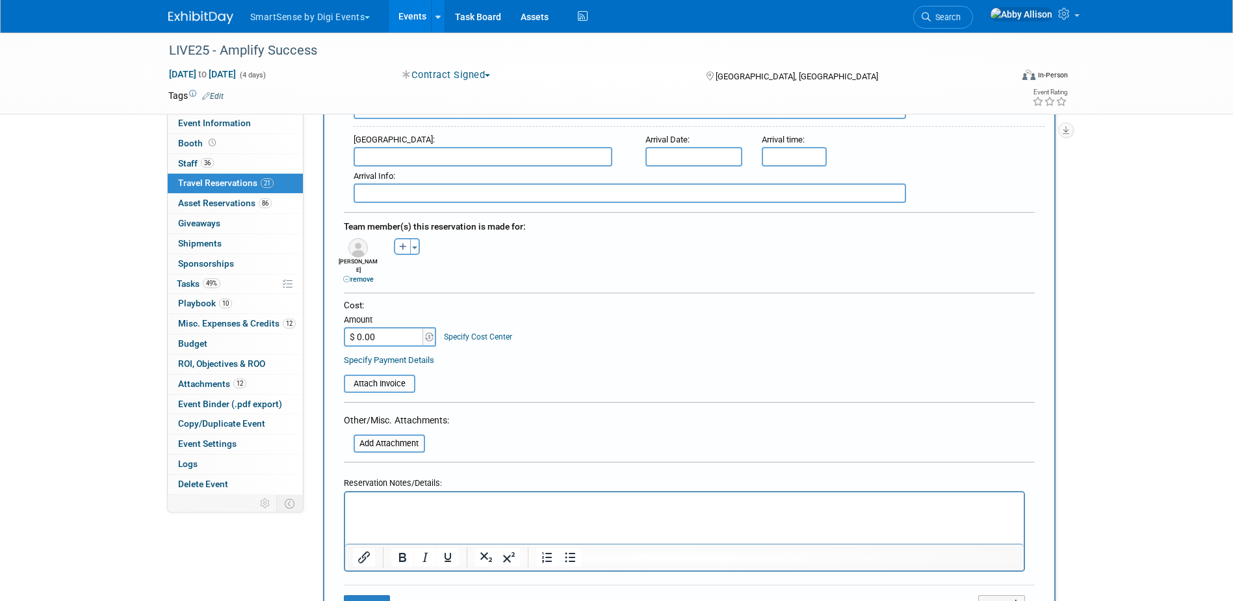
scroll to position [585, 0]
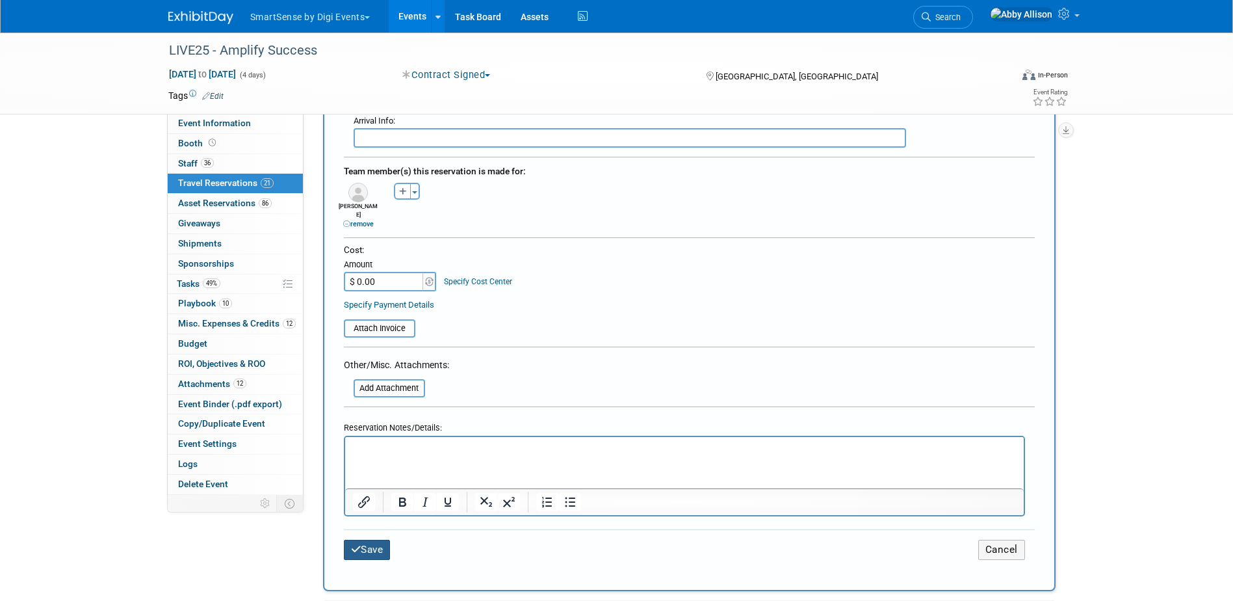
click at [377, 545] on button "Save" at bounding box center [367, 550] width 47 height 20
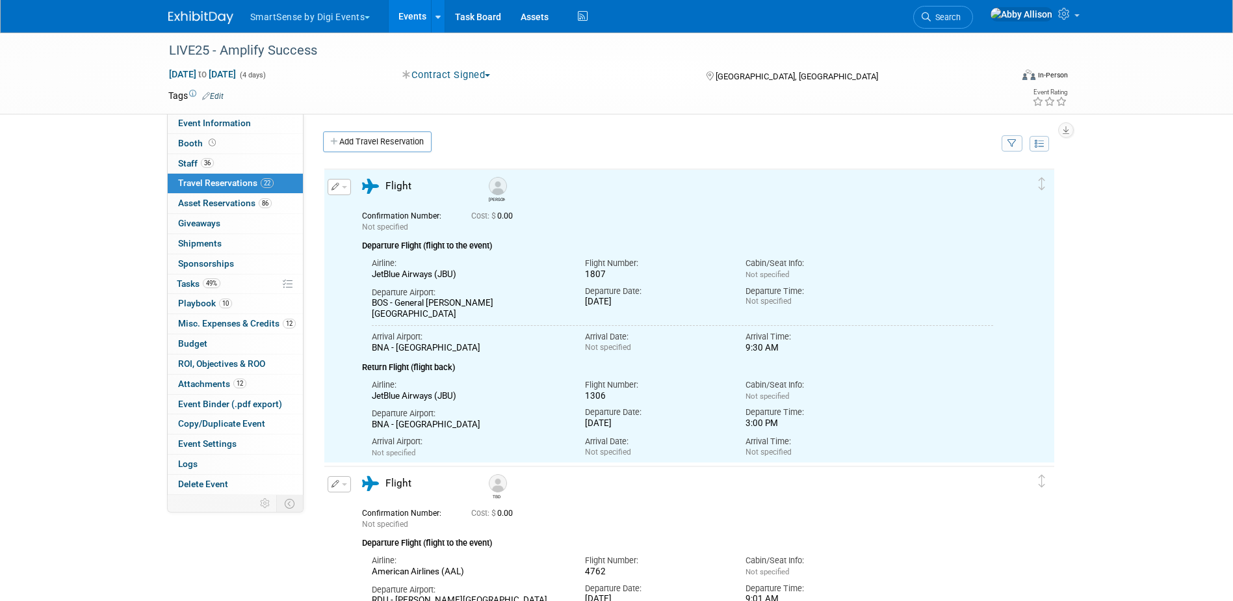
scroll to position [0, 0]
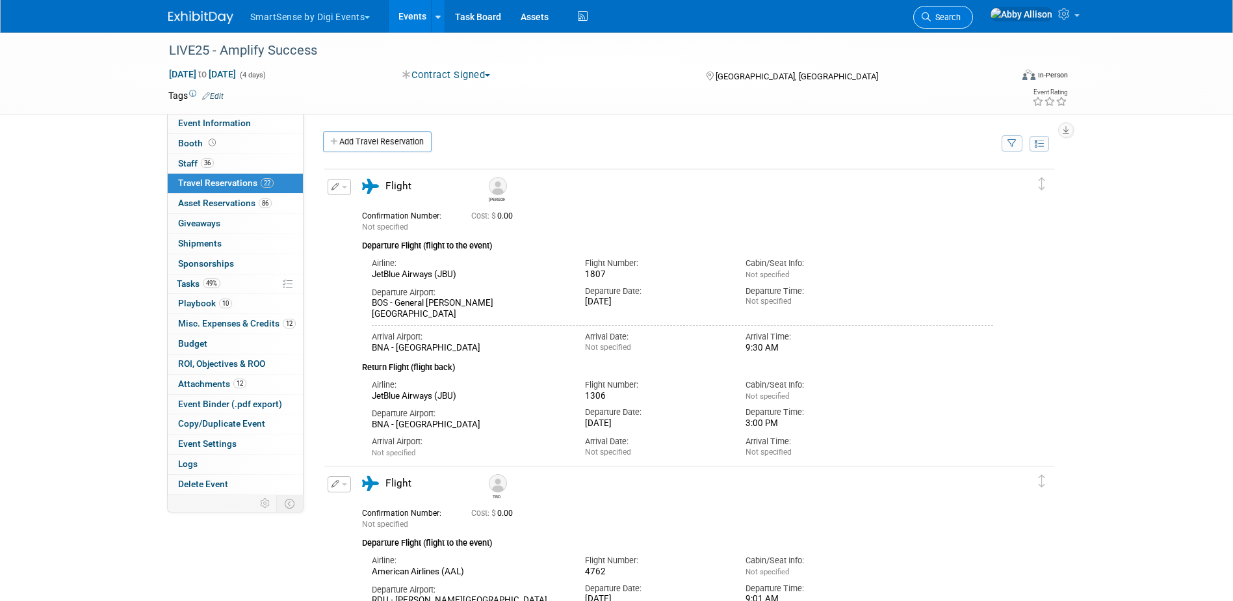
click at [973, 25] on link "Search" at bounding box center [943, 17] width 60 height 23
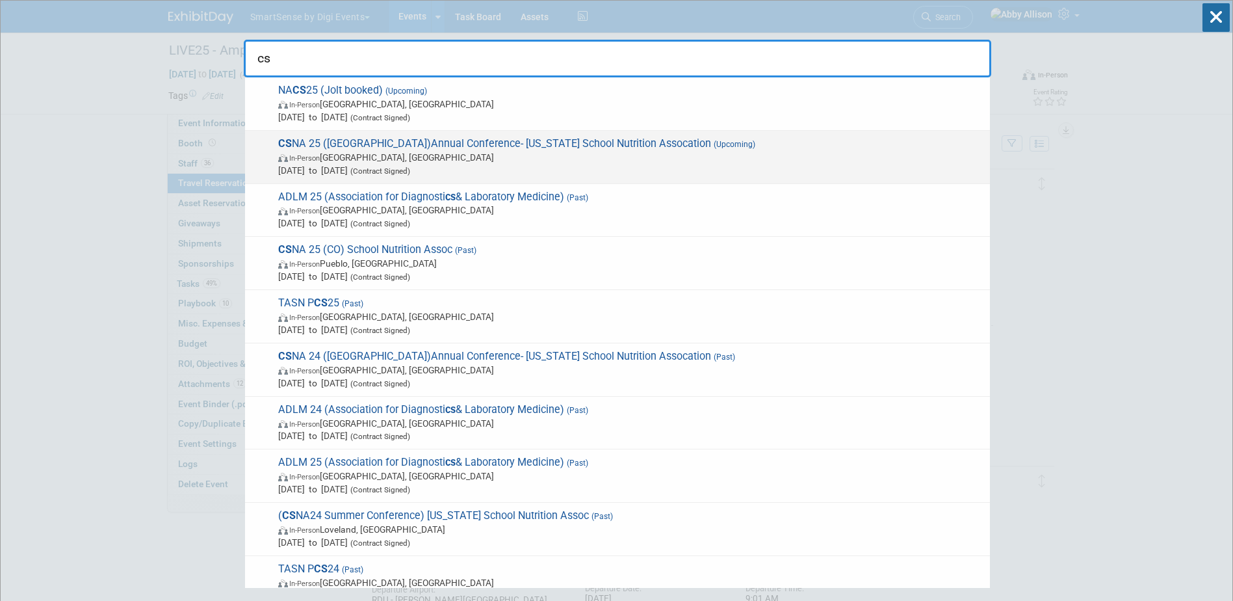
type input "cs"
click at [344, 146] on span "CS NA 25 (CA)Annual Conference- California School Nutrition Assocation (Upcomin…" at bounding box center [628, 157] width 709 height 40
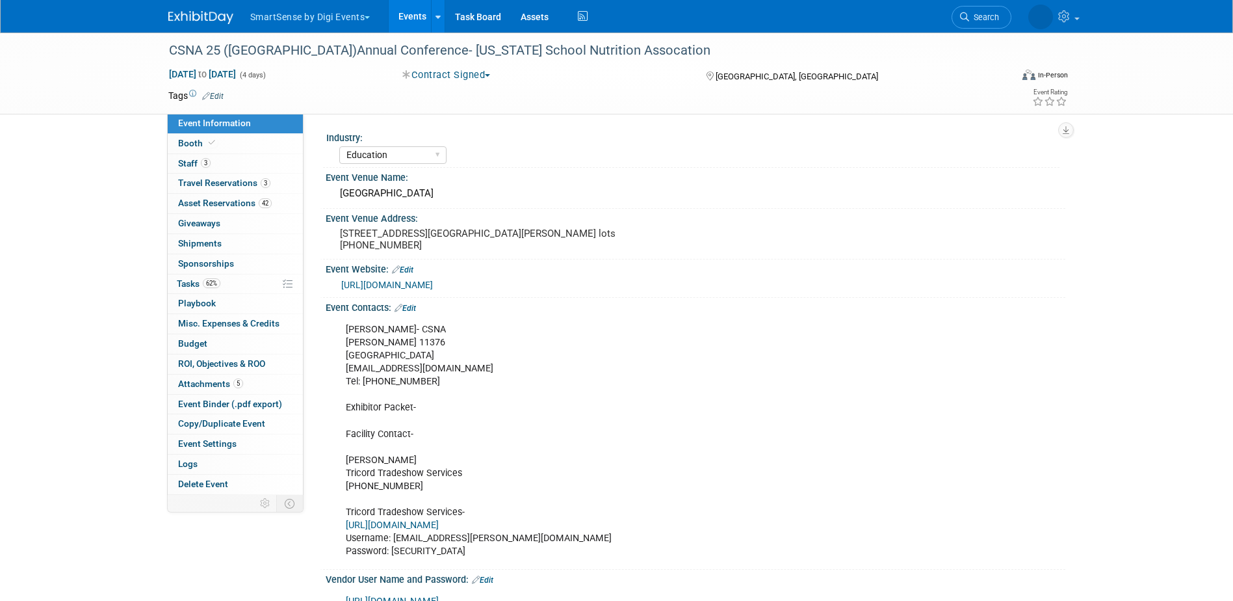
select select "Education"
click at [193, 181] on span "Travel Reservations 3" at bounding box center [224, 182] width 92 height 10
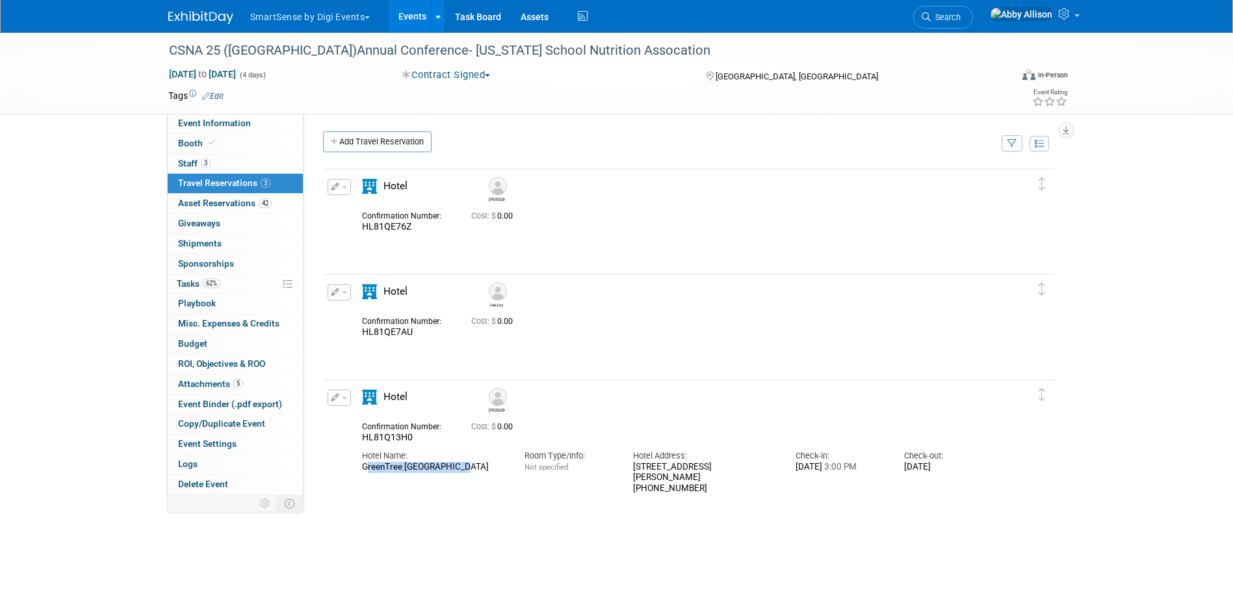
drag, startPoint x: 461, startPoint y: 475, endPoint x: 359, endPoint y: 473, distance: 102.1
click at [359, 473] on div "Hotel Name: GreenTree Pasadena Inn Room Type/Info: Not specified Hotel Address:…" at bounding box center [677, 468] width 651 height 51
copy div "GreenTree Pasadena Inn"
